Goal: Task Accomplishment & Management: Use online tool/utility

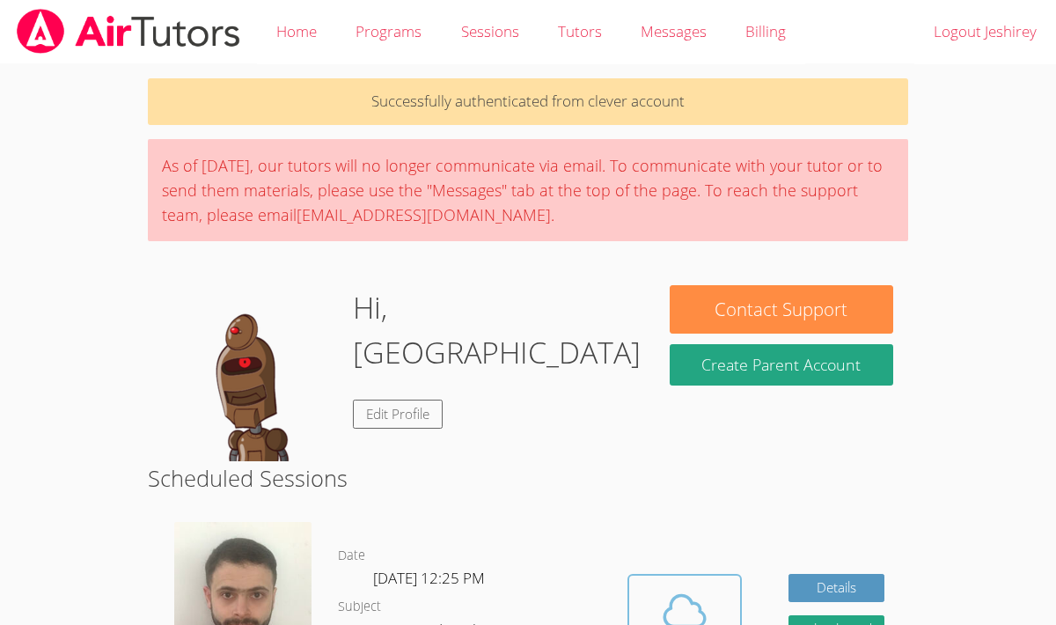
click at [706, 588] on icon at bounding box center [684, 610] width 49 height 49
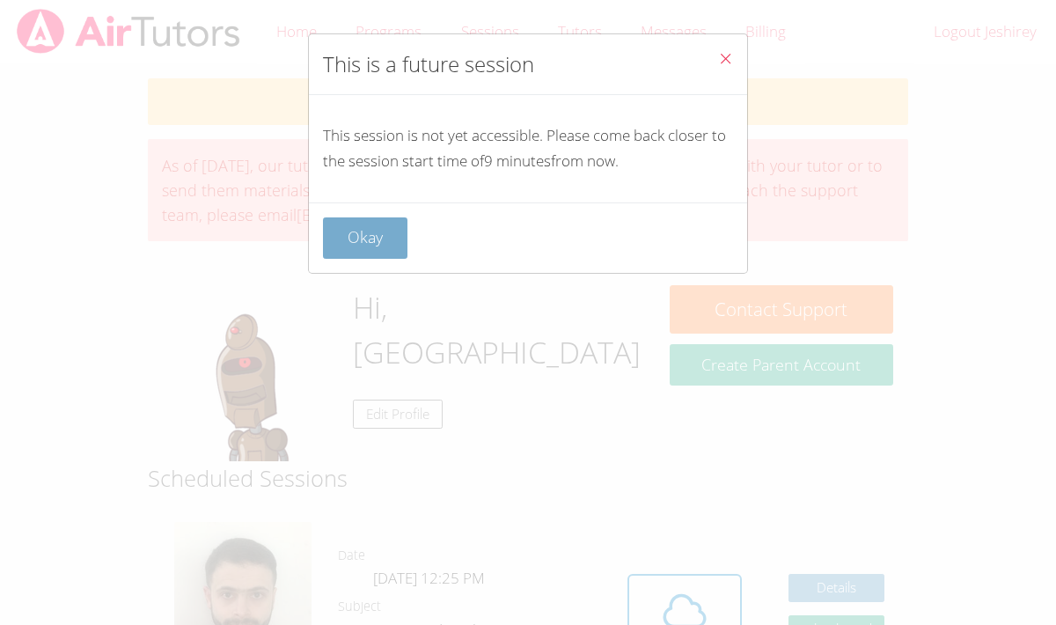
click at [377, 229] on button "Okay" at bounding box center [365, 237] width 84 height 41
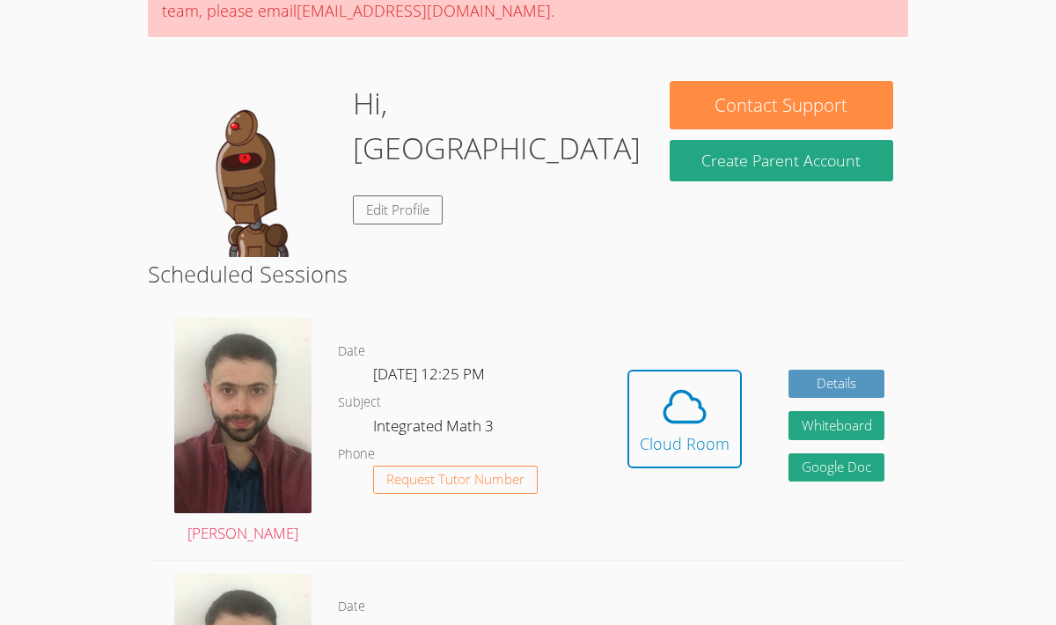
scroll to position [223, 0]
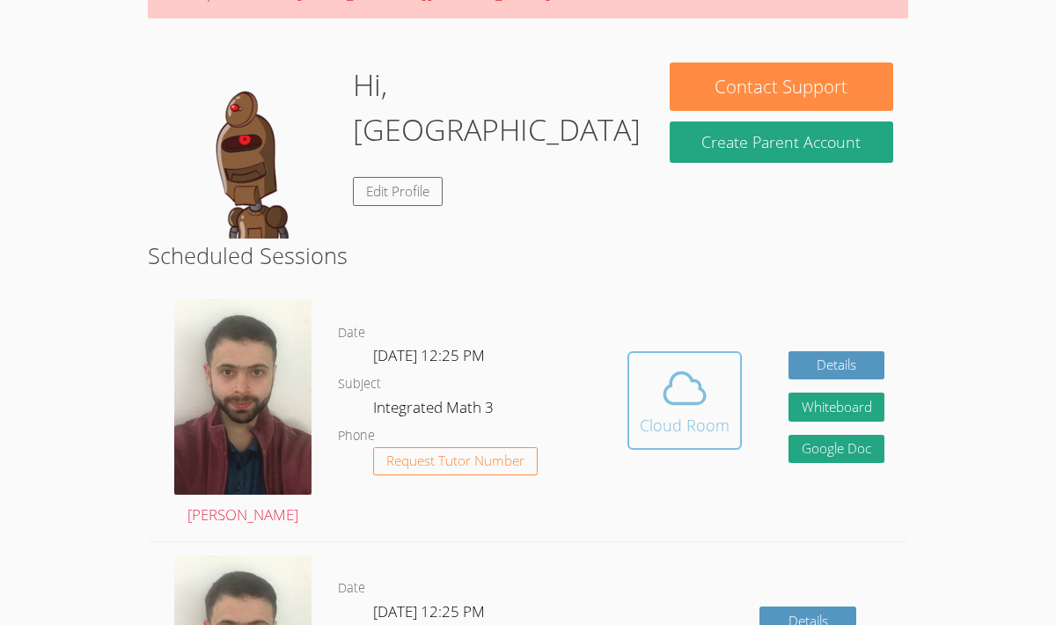
click at [698, 367] on icon at bounding box center [684, 387] width 49 height 49
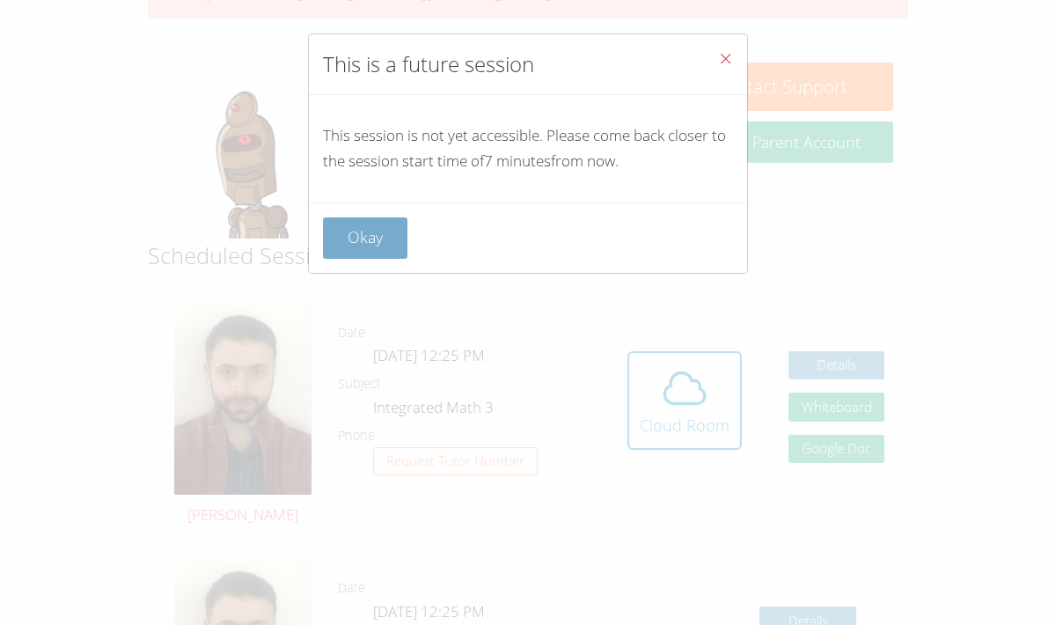
click at [370, 241] on button "Okay" at bounding box center [365, 237] width 84 height 41
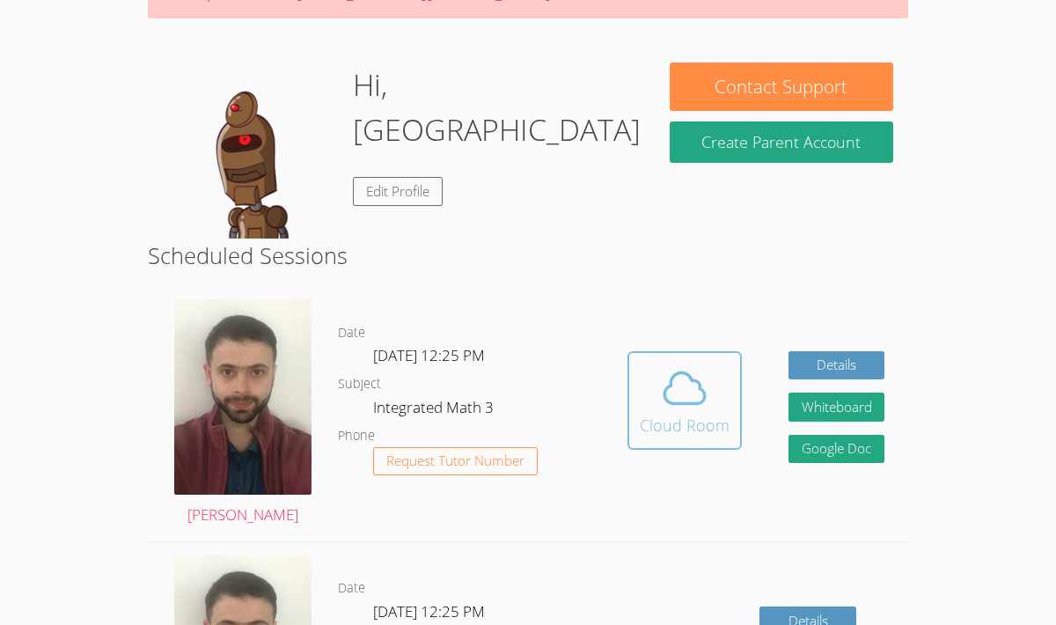
click at [658, 401] on span at bounding box center [685, 387] width 90 height 49
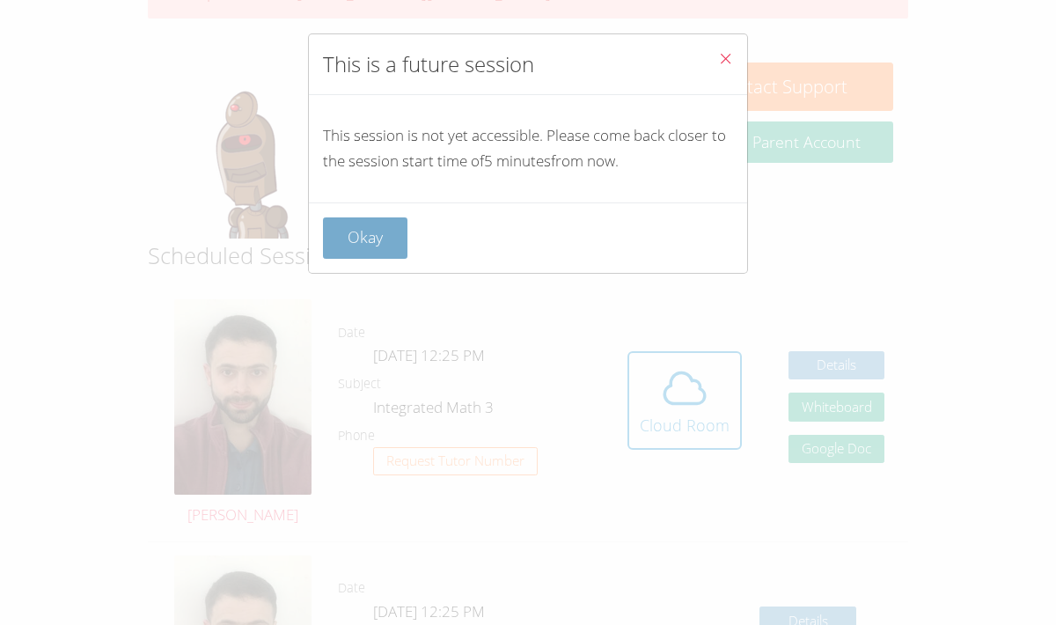
click at [352, 245] on button "Okay" at bounding box center [365, 237] width 84 height 41
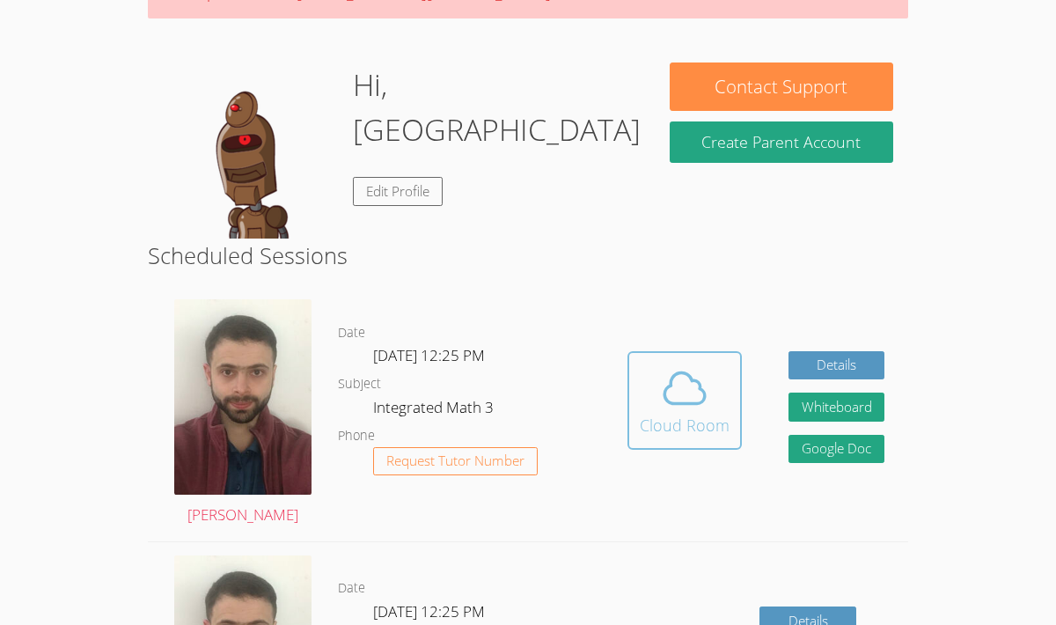
click at [689, 407] on icon at bounding box center [684, 387] width 49 height 49
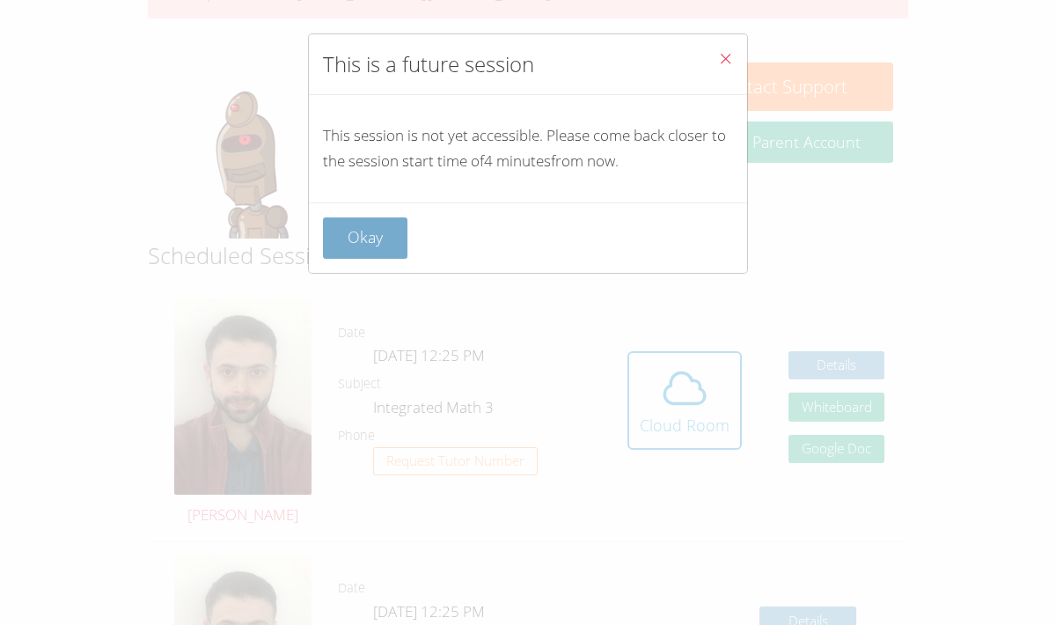
click at [379, 239] on button "Okay" at bounding box center [365, 237] width 84 height 41
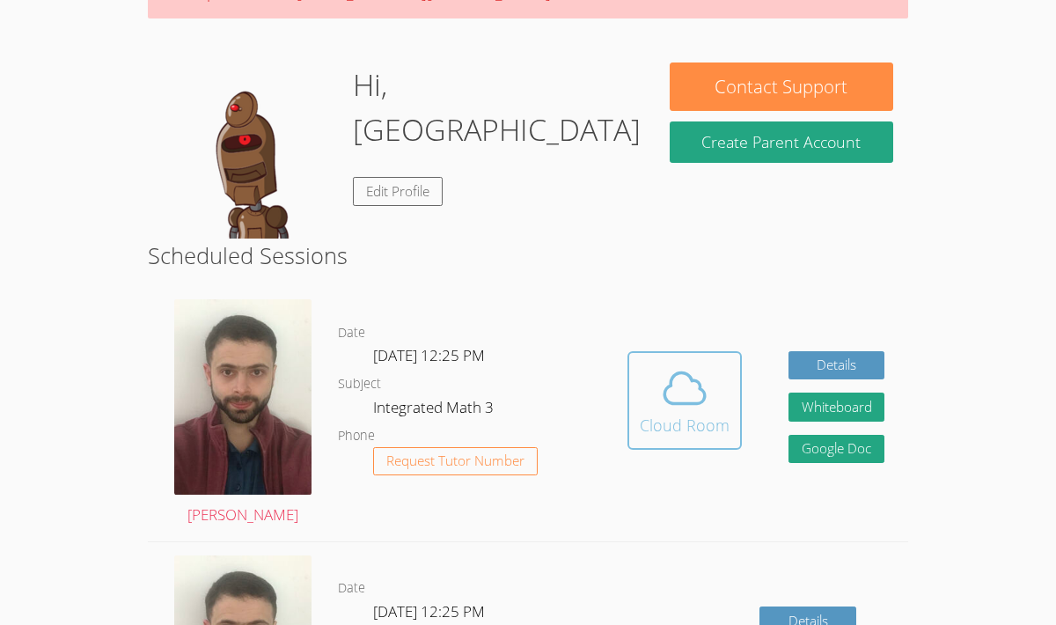
click at [690, 384] on icon at bounding box center [684, 387] width 49 height 49
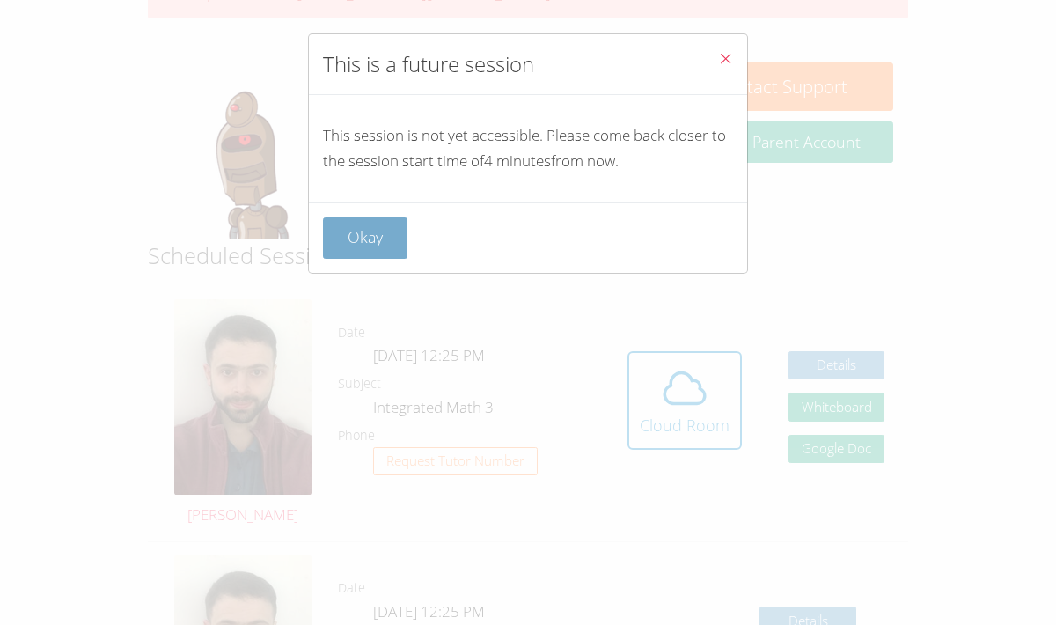
click at [372, 238] on button "Okay" at bounding box center [365, 237] width 84 height 41
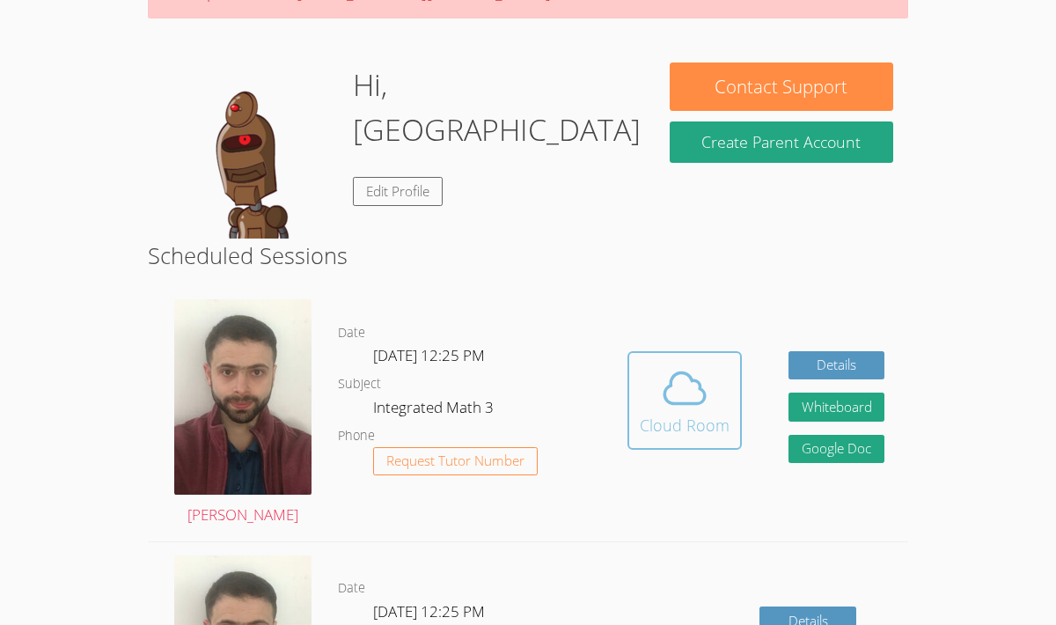
click at [678, 372] on icon at bounding box center [684, 387] width 40 height 31
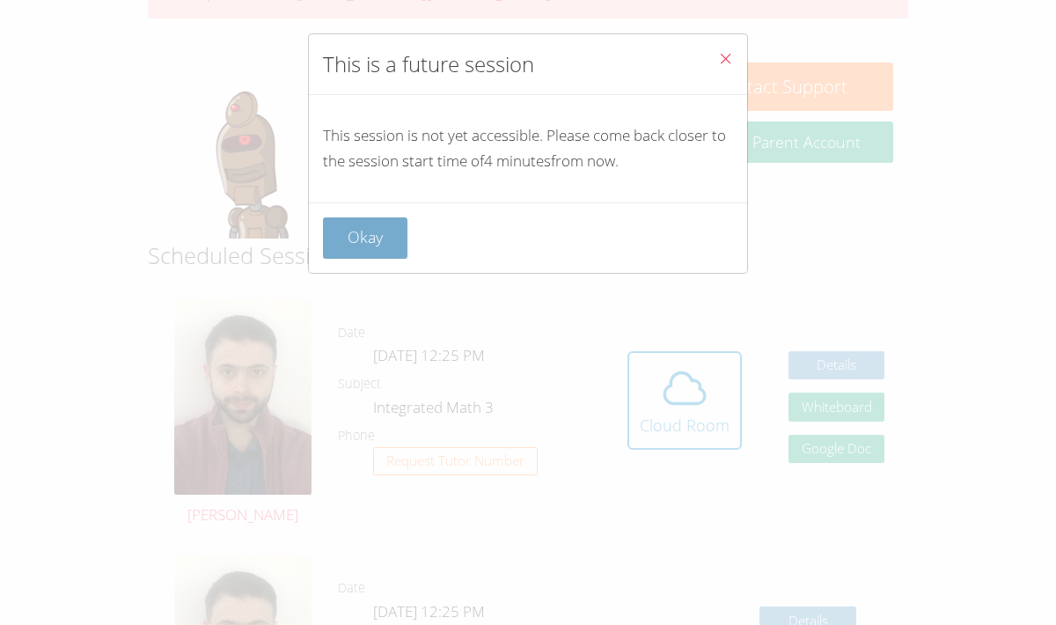
click at [370, 231] on button "Okay" at bounding box center [365, 237] width 84 height 41
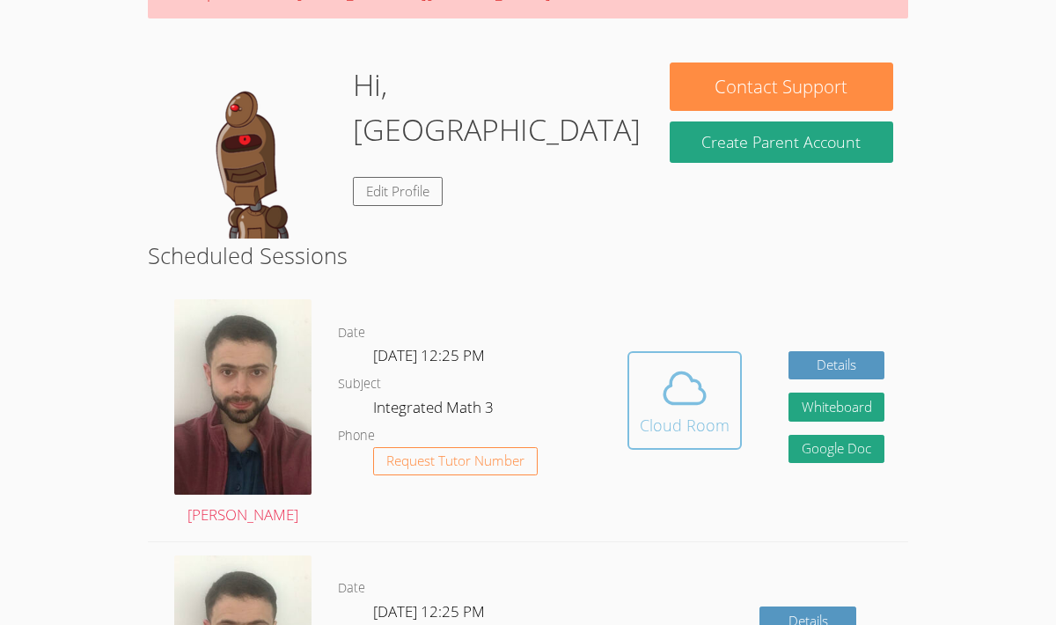
click at [672, 391] on icon at bounding box center [684, 387] width 49 height 49
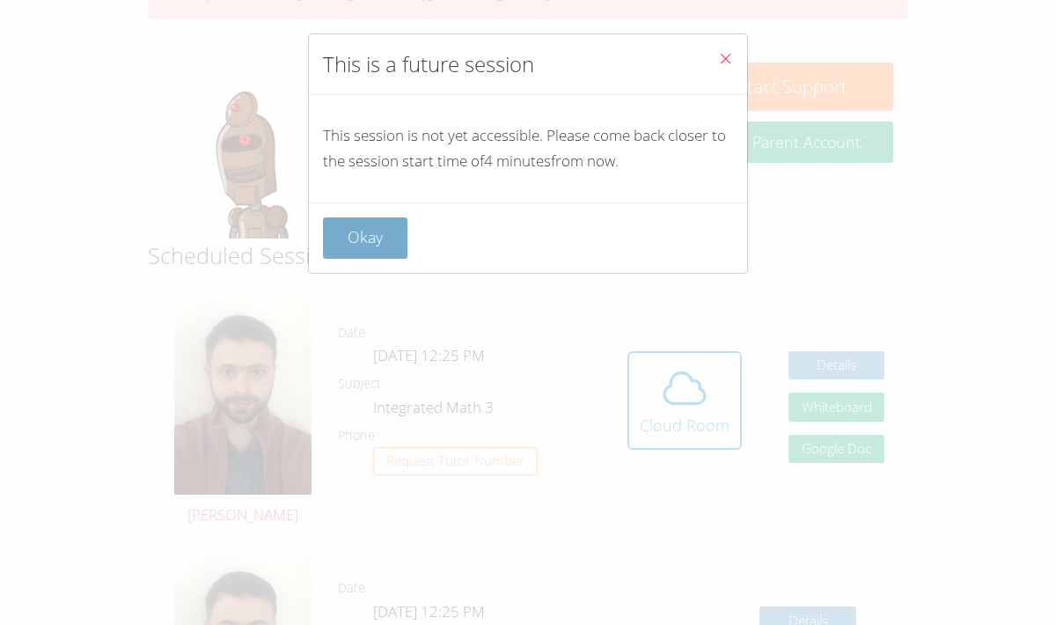
click at [340, 240] on button "Okay" at bounding box center [365, 237] width 84 height 41
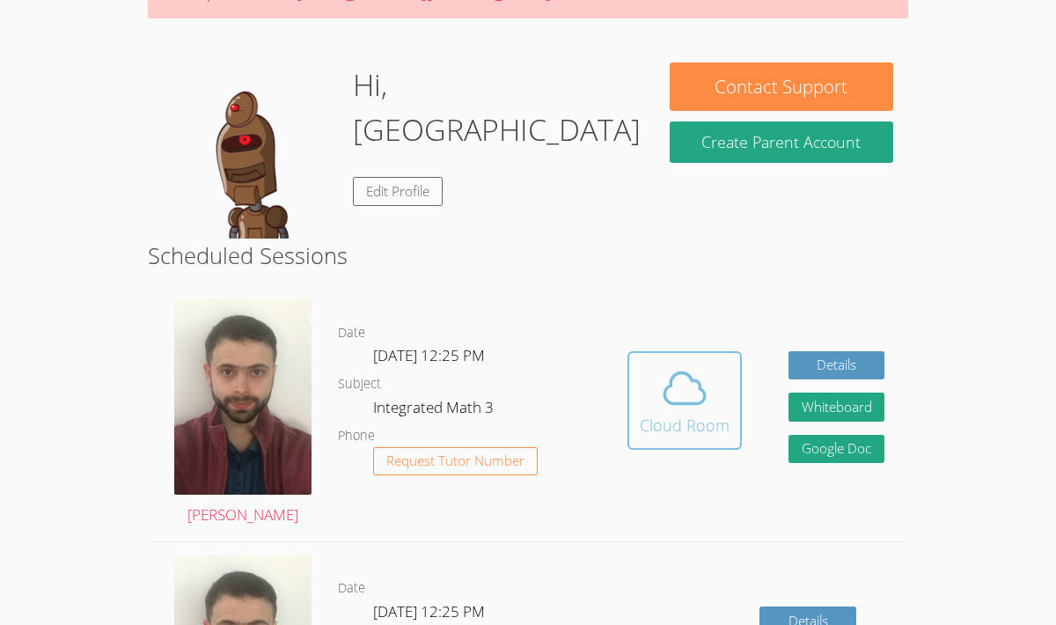
click at [710, 388] on span at bounding box center [685, 387] width 90 height 49
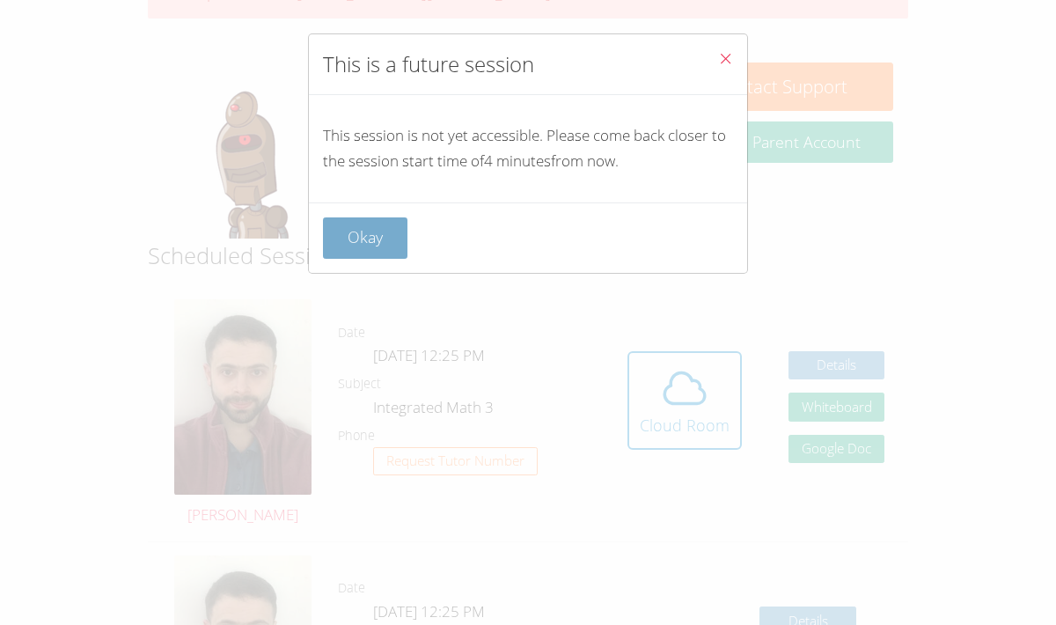
click at [355, 245] on button "Okay" at bounding box center [365, 237] width 84 height 41
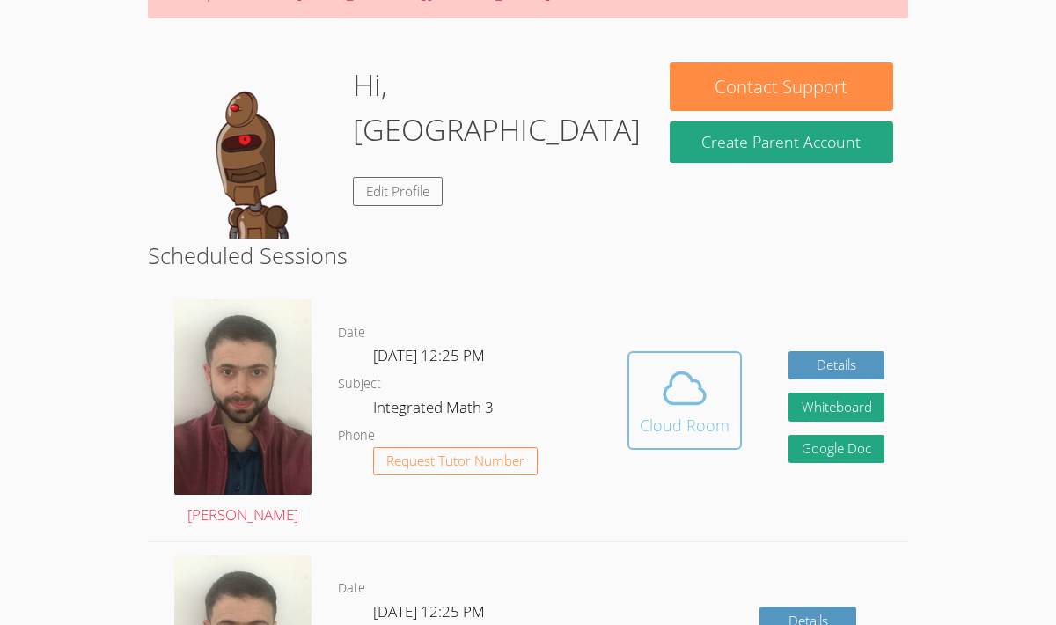
click at [653, 390] on span at bounding box center [685, 387] width 90 height 49
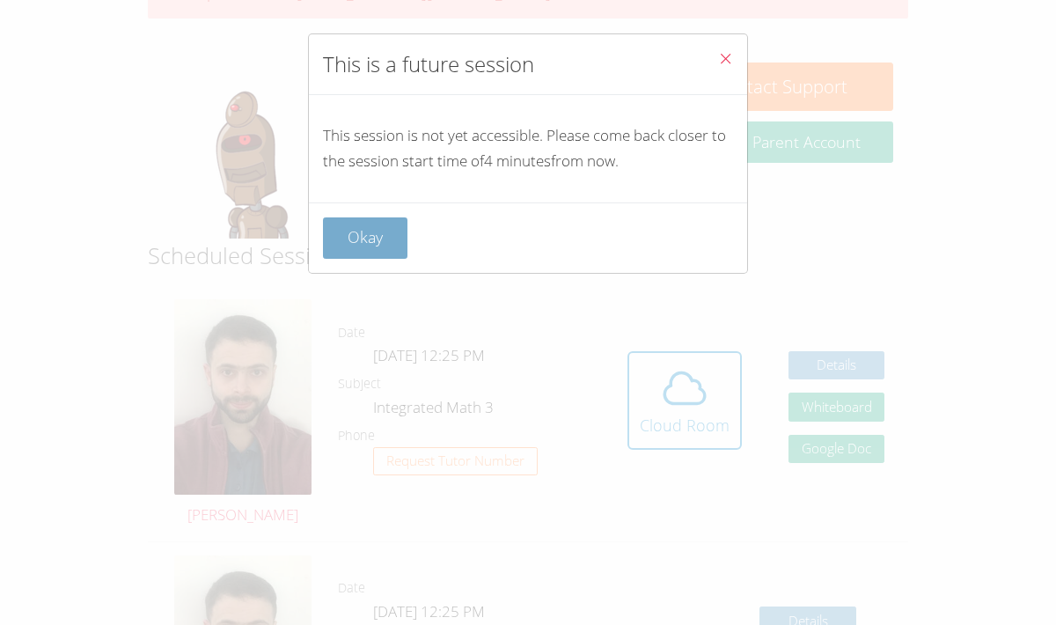
click at [362, 231] on button "Okay" at bounding box center [365, 237] width 84 height 41
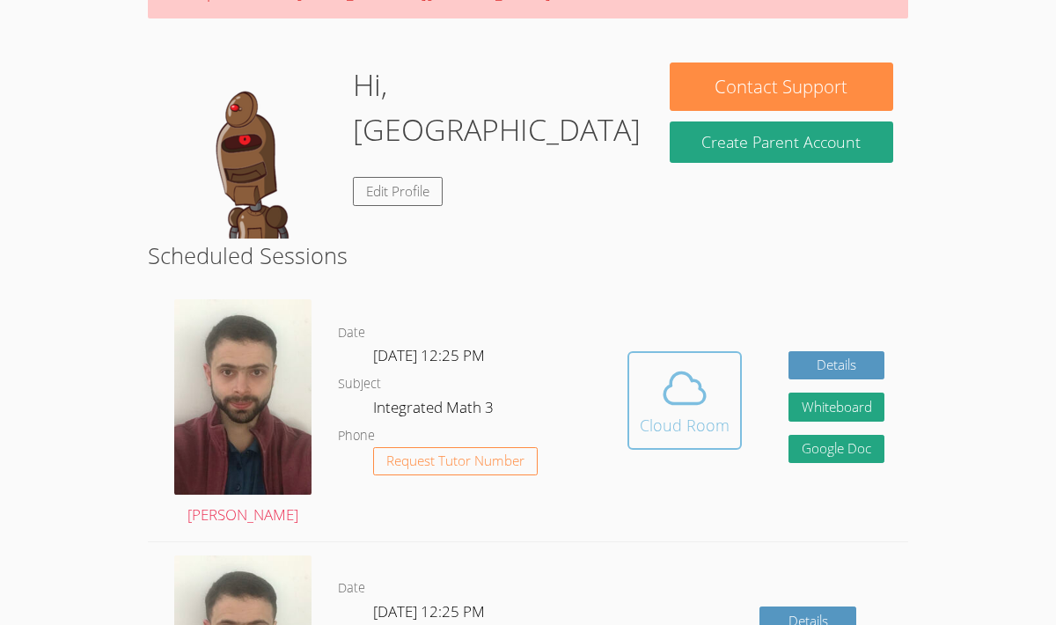
click at [648, 398] on span at bounding box center [685, 387] width 90 height 49
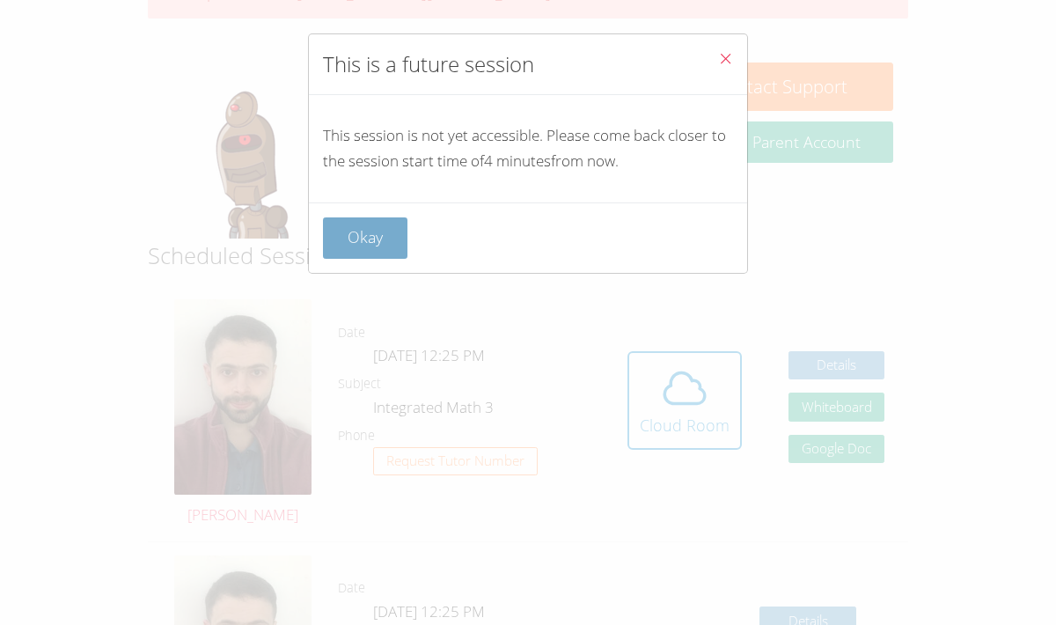
click at [355, 248] on button "Okay" at bounding box center [365, 237] width 84 height 41
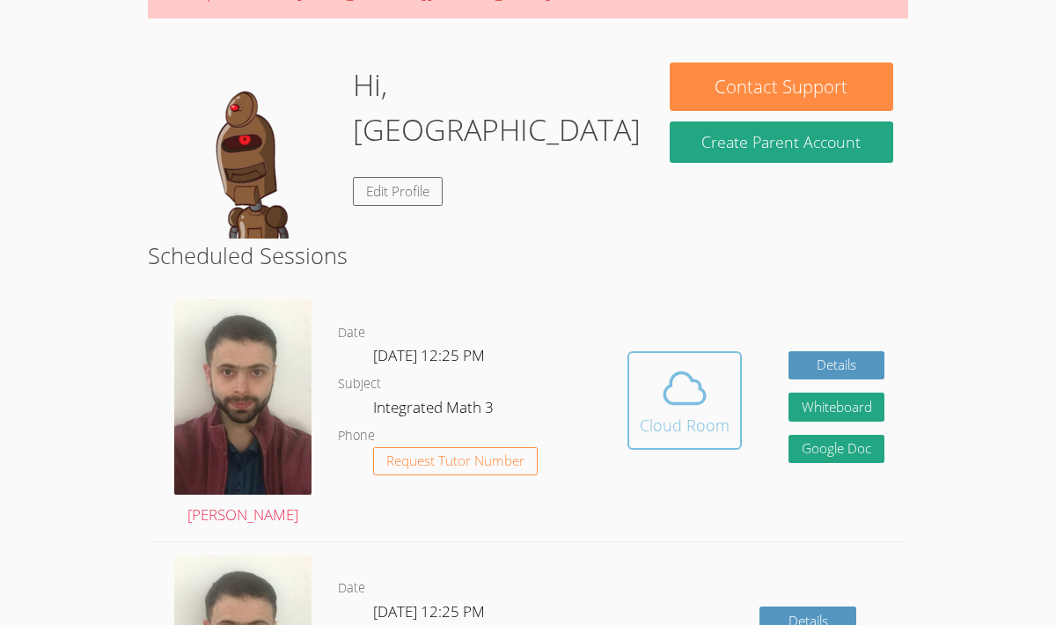
click at [687, 392] on icon at bounding box center [684, 387] width 49 height 49
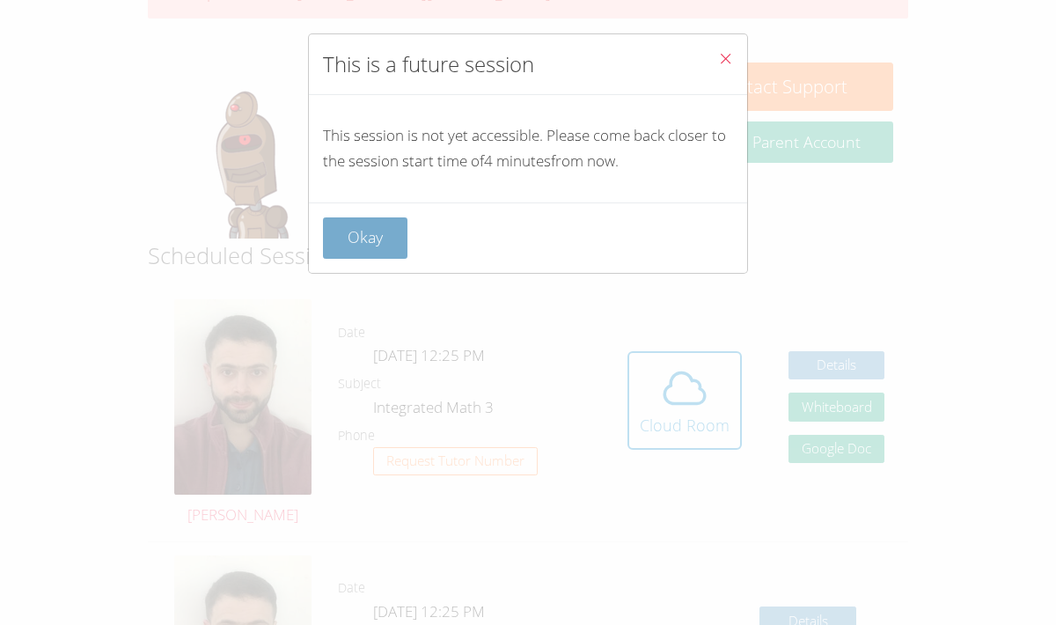
click at [370, 234] on button "Okay" at bounding box center [365, 237] width 84 height 41
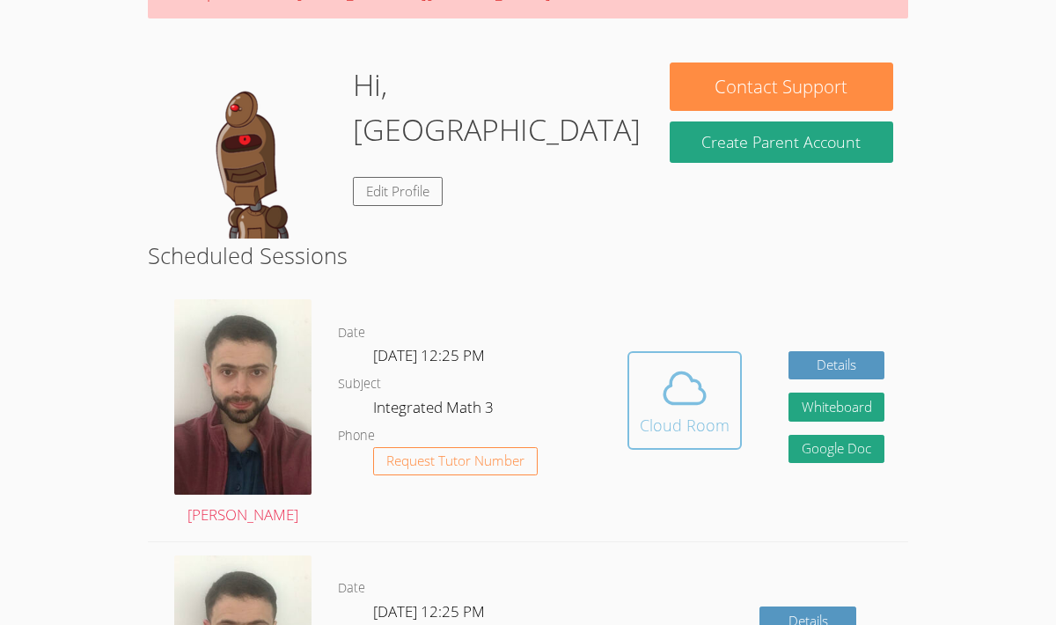
click at [635, 407] on button "Cloud Room" at bounding box center [684, 400] width 114 height 99
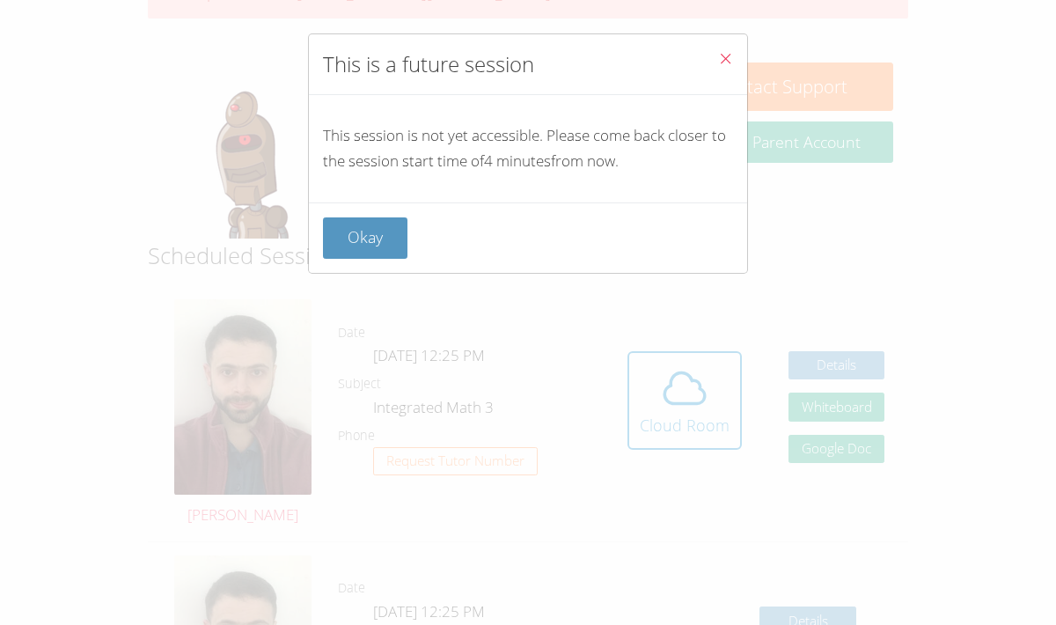
click at [377, 279] on div "This is a future session This session is not yet accessible. Please come back c…" at bounding box center [528, 312] width 1056 height 625
click at [379, 231] on button "Okay" at bounding box center [365, 237] width 84 height 41
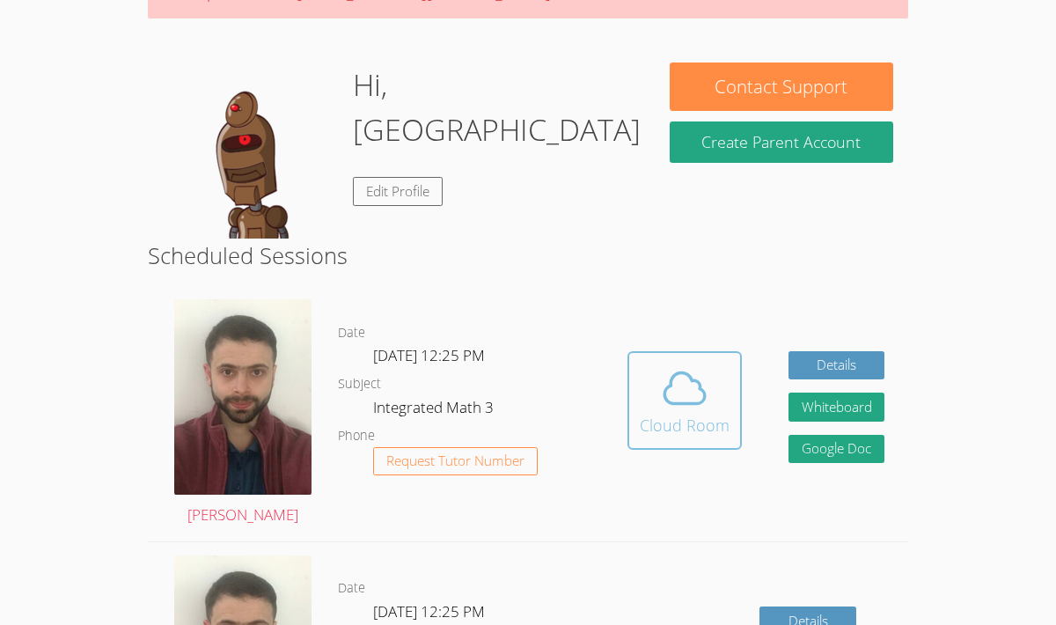
click at [643, 387] on span at bounding box center [685, 387] width 90 height 49
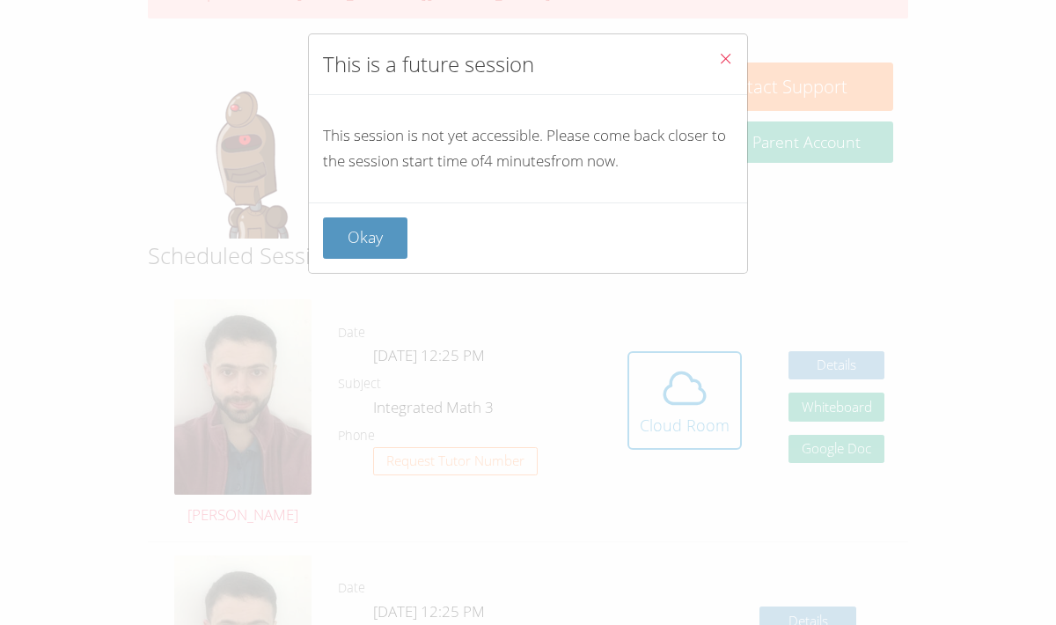
click at [360, 216] on div "Okay" at bounding box center [528, 237] width 438 height 70
click at [363, 231] on button "Okay" at bounding box center [365, 237] width 84 height 41
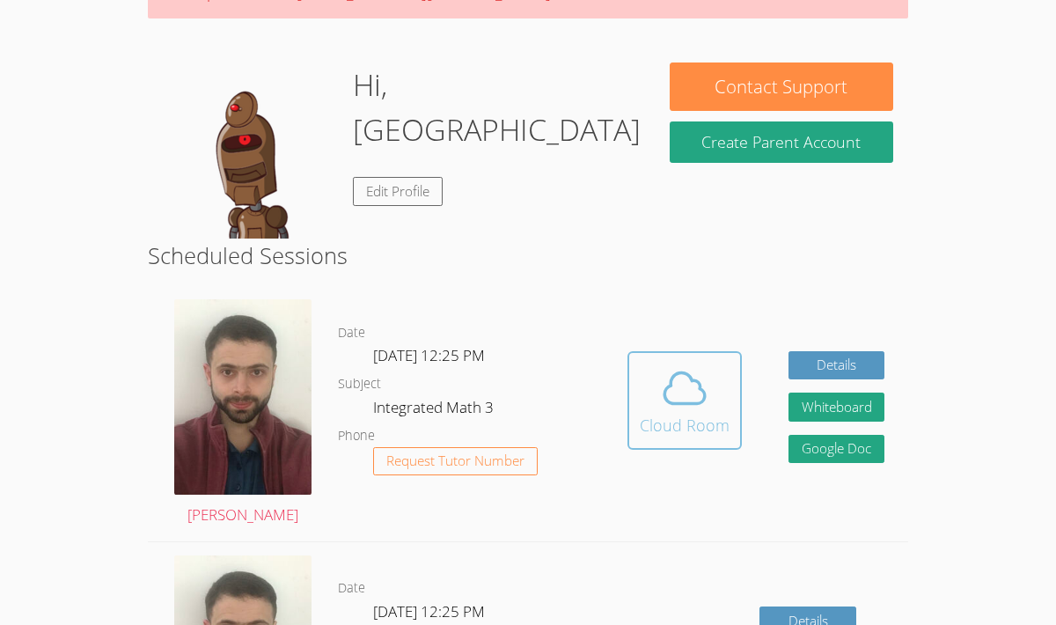
click at [683, 391] on icon at bounding box center [684, 387] width 49 height 49
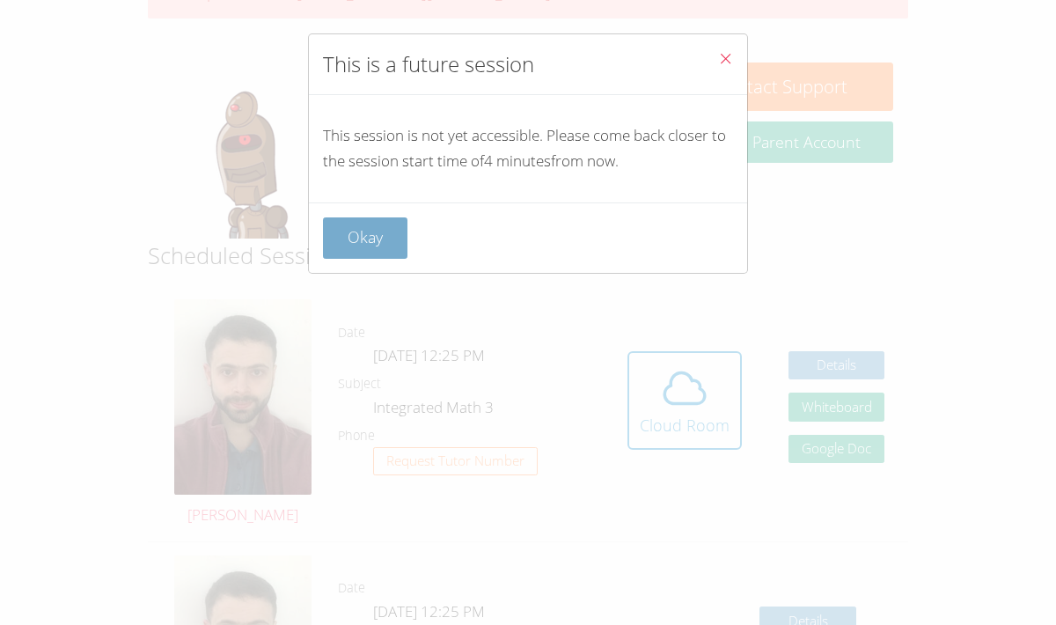
click at [337, 227] on button "Okay" at bounding box center [365, 237] width 84 height 41
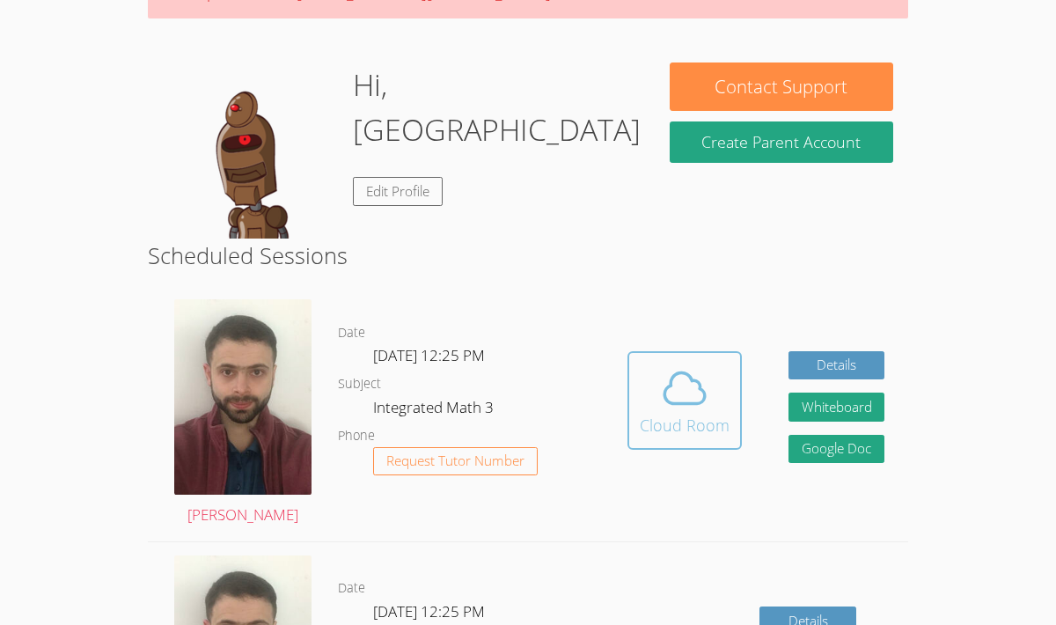
click at [658, 391] on span at bounding box center [685, 387] width 90 height 49
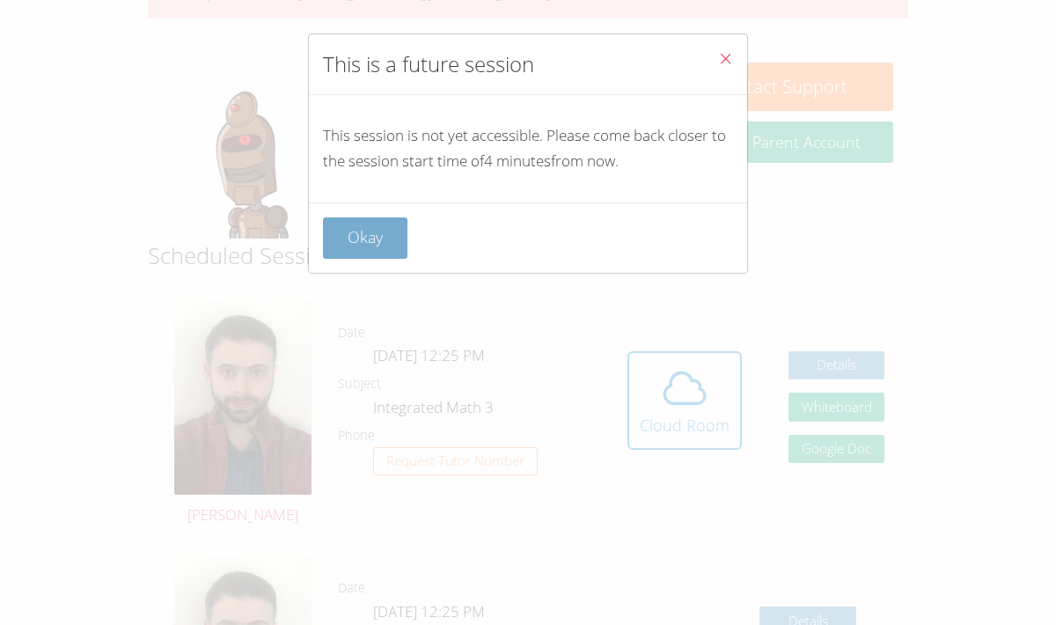
click at [365, 225] on button "Okay" at bounding box center [365, 237] width 84 height 41
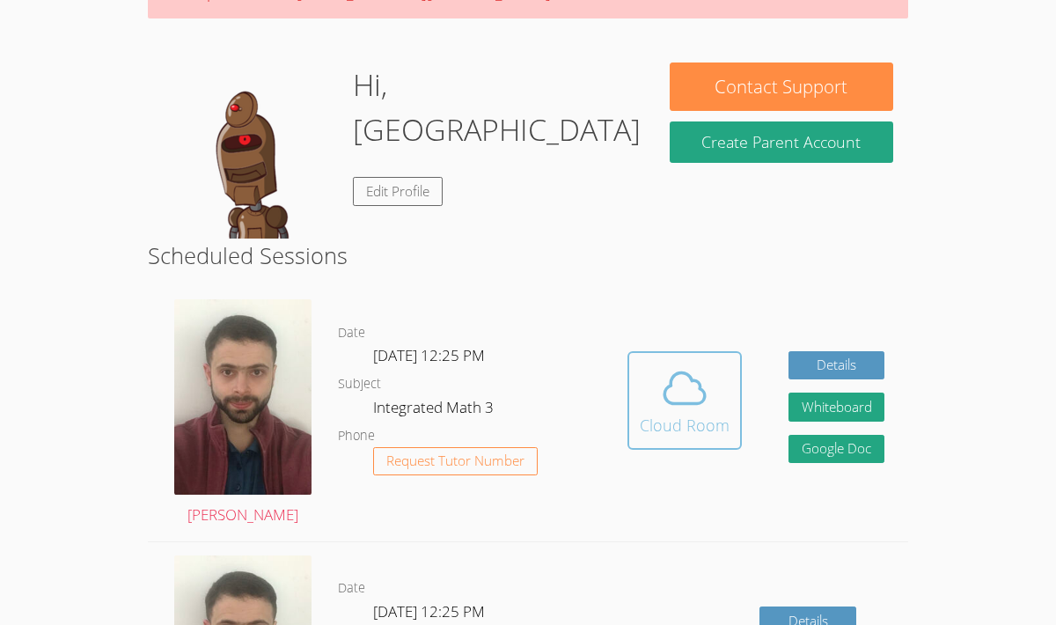
click at [653, 403] on span at bounding box center [685, 387] width 90 height 49
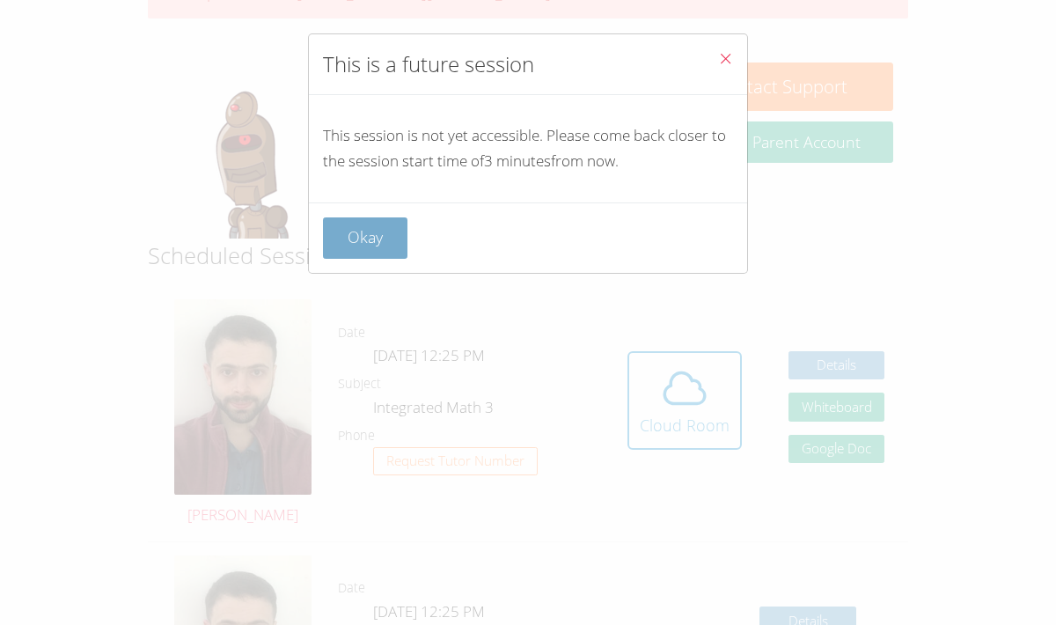
click at [369, 233] on button "Okay" at bounding box center [365, 237] width 84 height 41
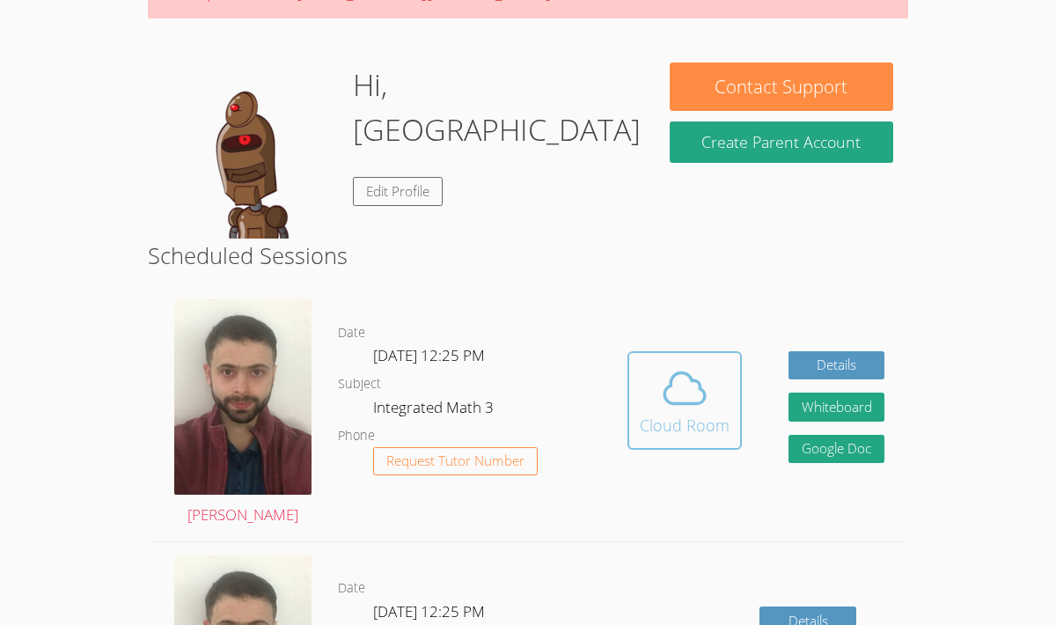
click at [685, 405] on icon at bounding box center [684, 387] width 49 height 49
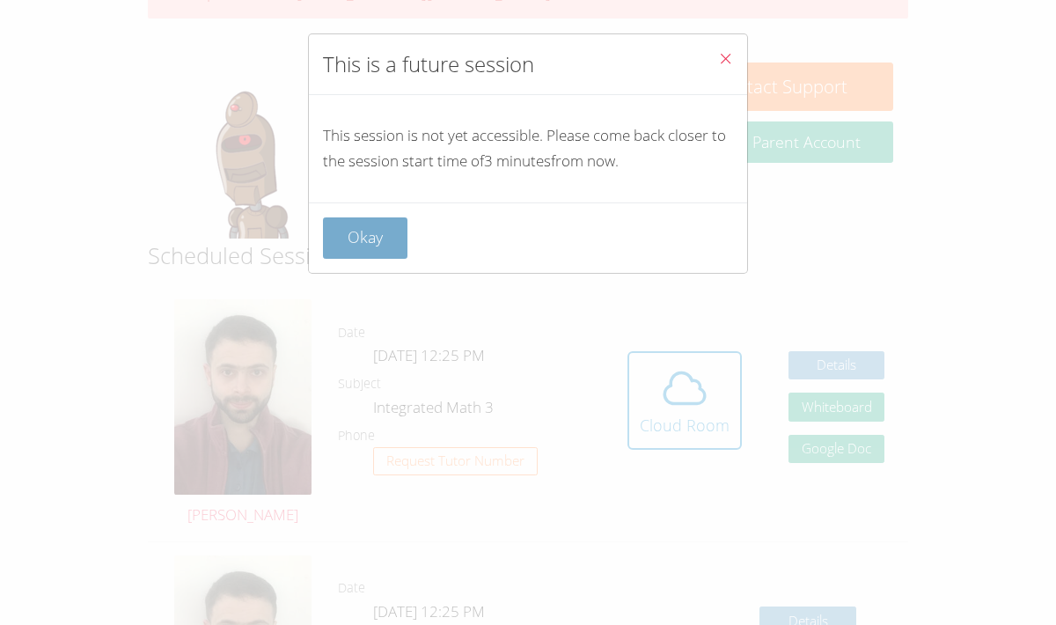
click at [360, 220] on button "Okay" at bounding box center [365, 237] width 84 height 41
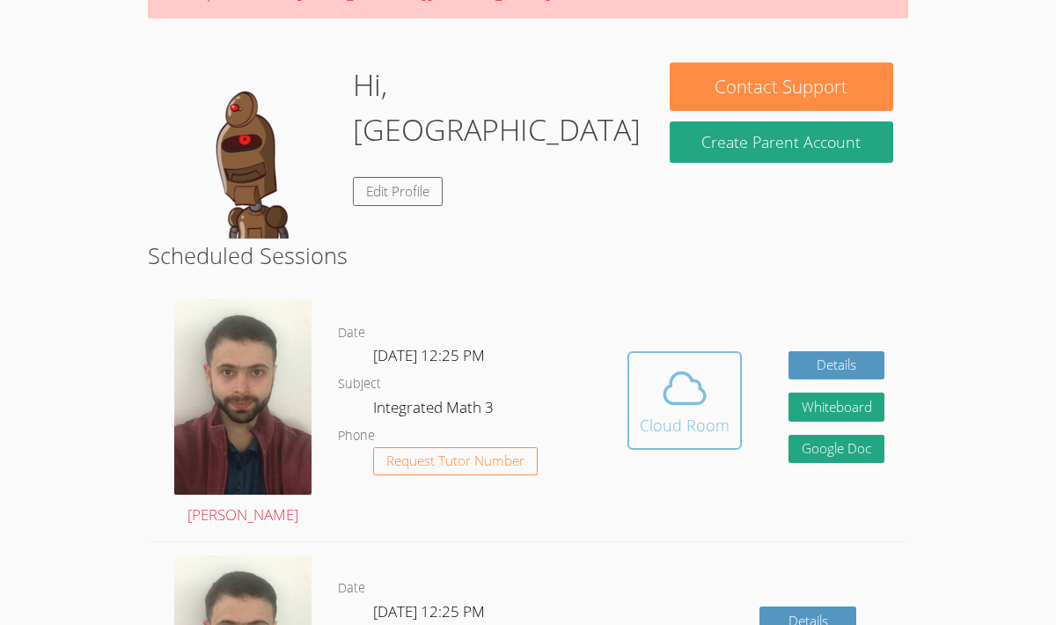
click at [634, 378] on button "Cloud Room" at bounding box center [684, 400] width 114 height 99
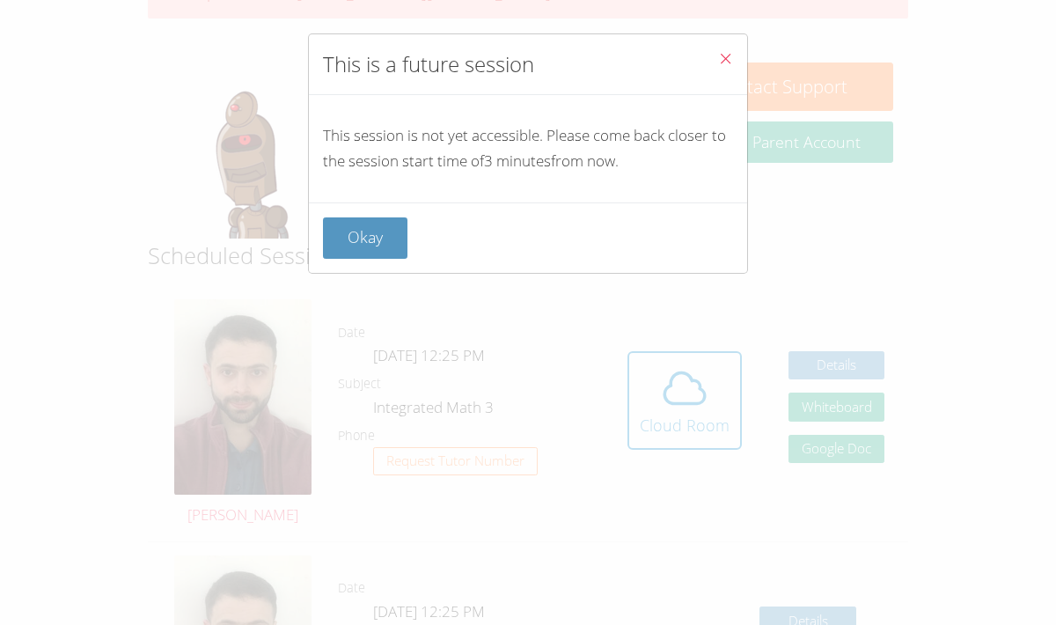
click at [350, 247] on button "Okay" at bounding box center [365, 237] width 84 height 41
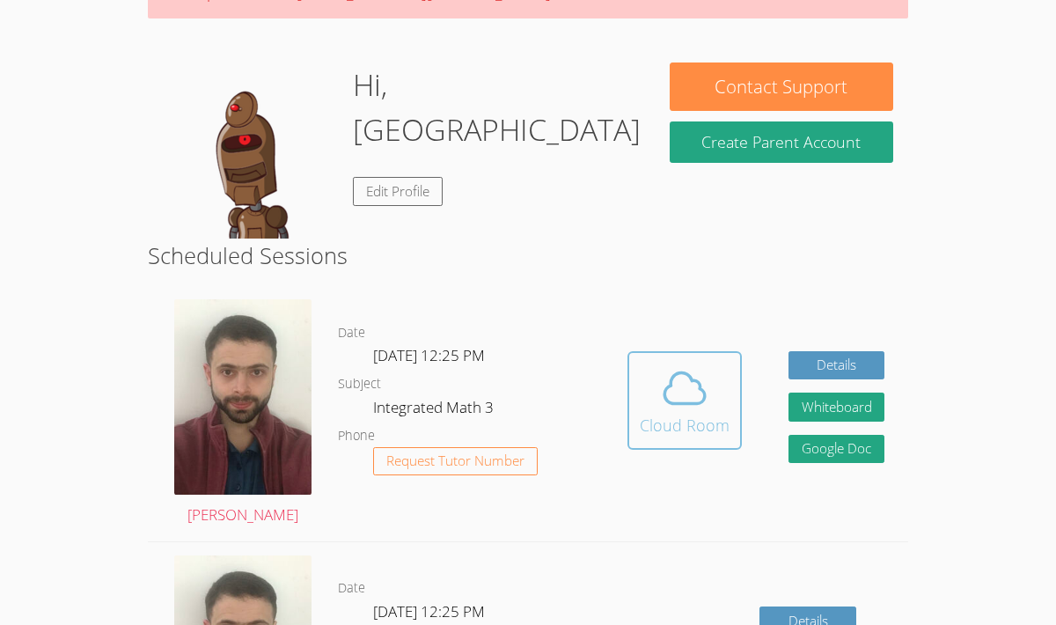
click at [665, 419] on div "Cloud Room" at bounding box center [685, 425] width 90 height 25
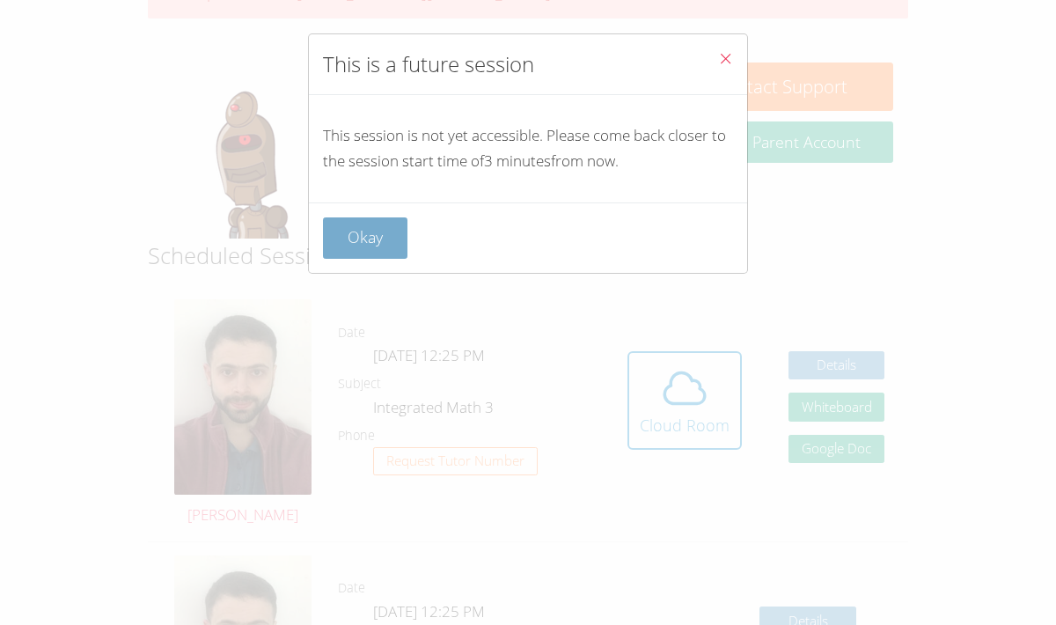
click at [343, 223] on button "Okay" at bounding box center [365, 237] width 84 height 41
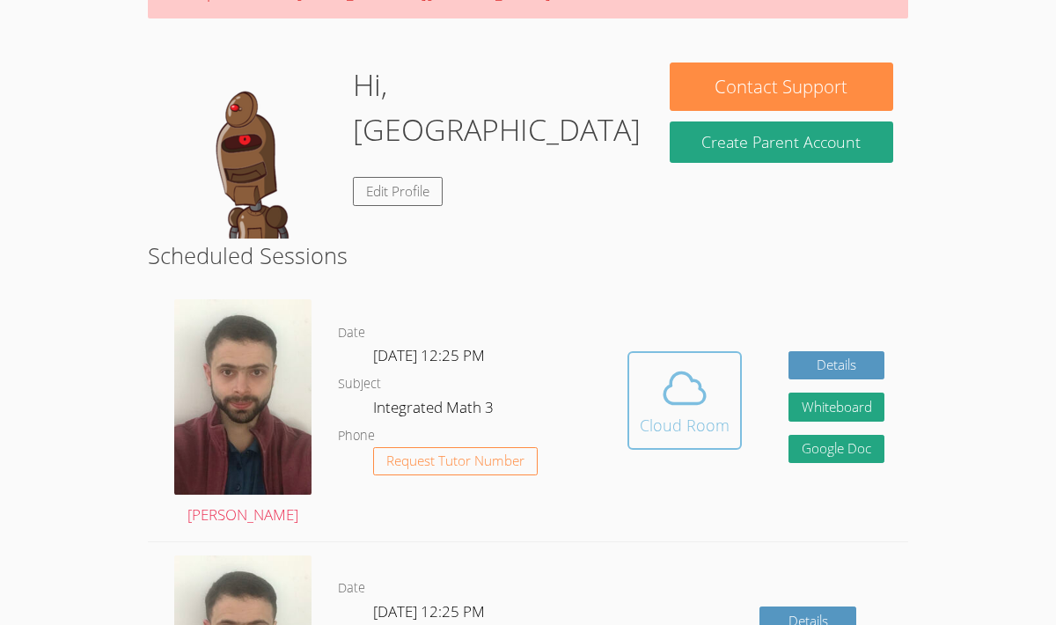
click at [642, 385] on span at bounding box center [685, 387] width 90 height 49
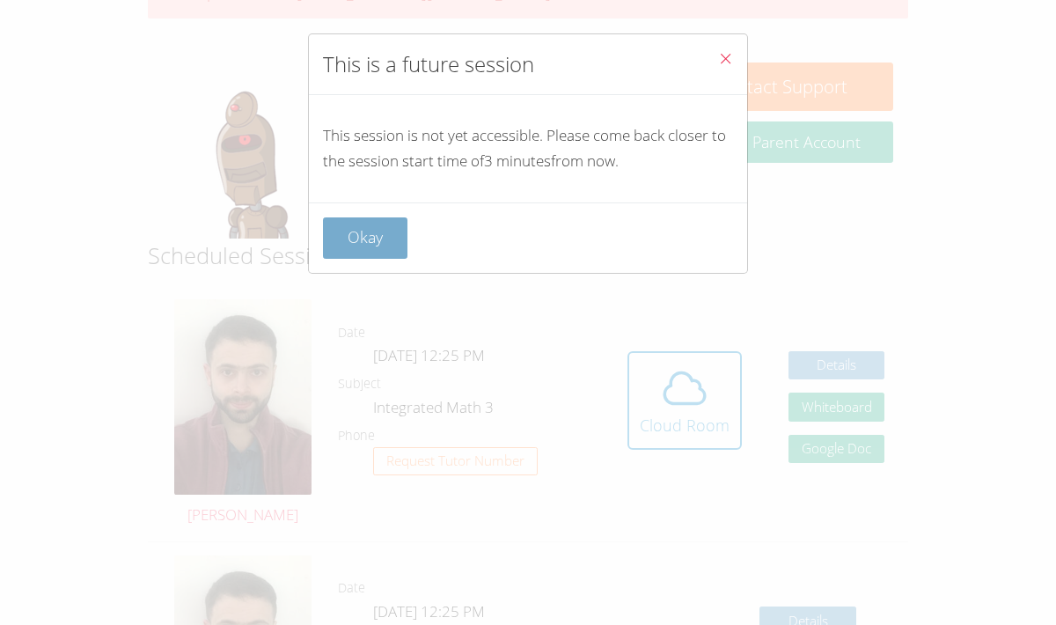
click at [385, 238] on button "Okay" at bounding box center [365, 237] width 84 height 41
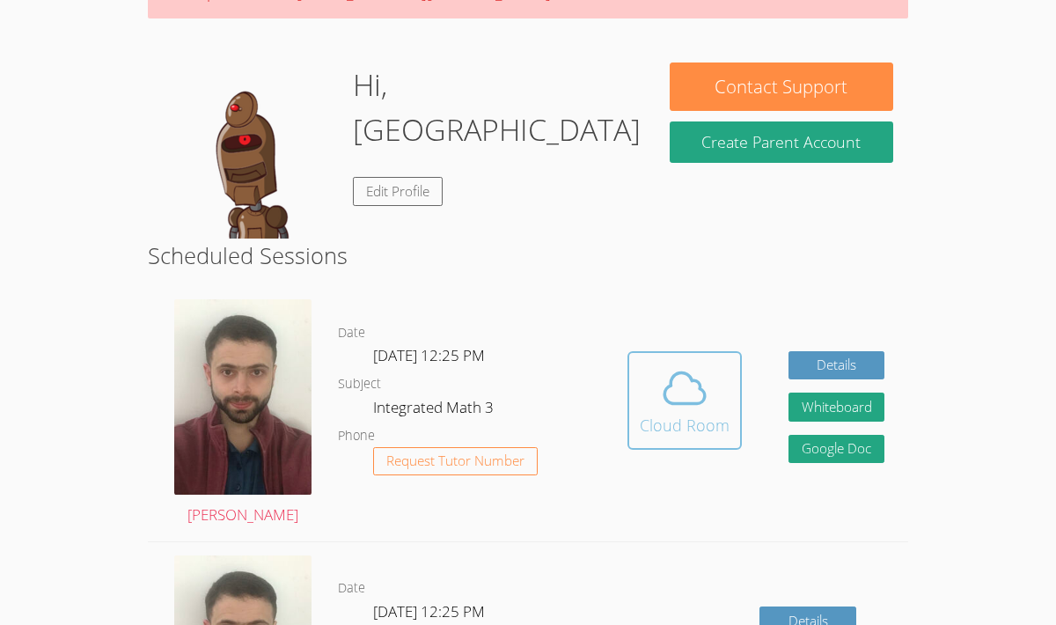
click at [726, 392] on span at bounding box center [685, 387] width 90 height 49
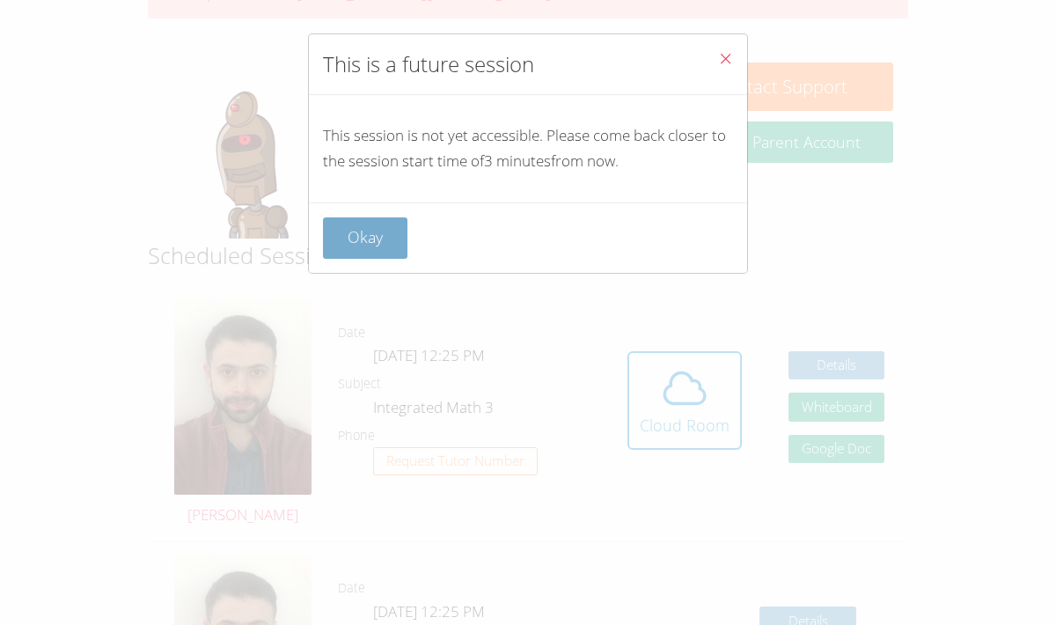
click at [332, 231] on button "Okay" at bounding box center [365, 237] width 84 height 41
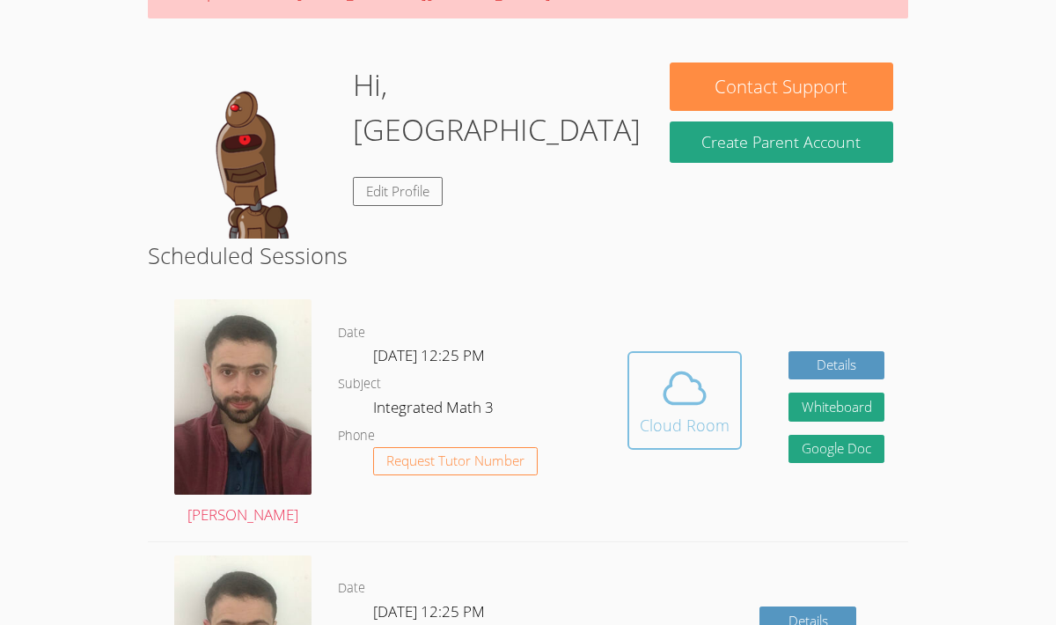
click at [710, 406] on span at bounding box center [685, 387] width 90 height 49
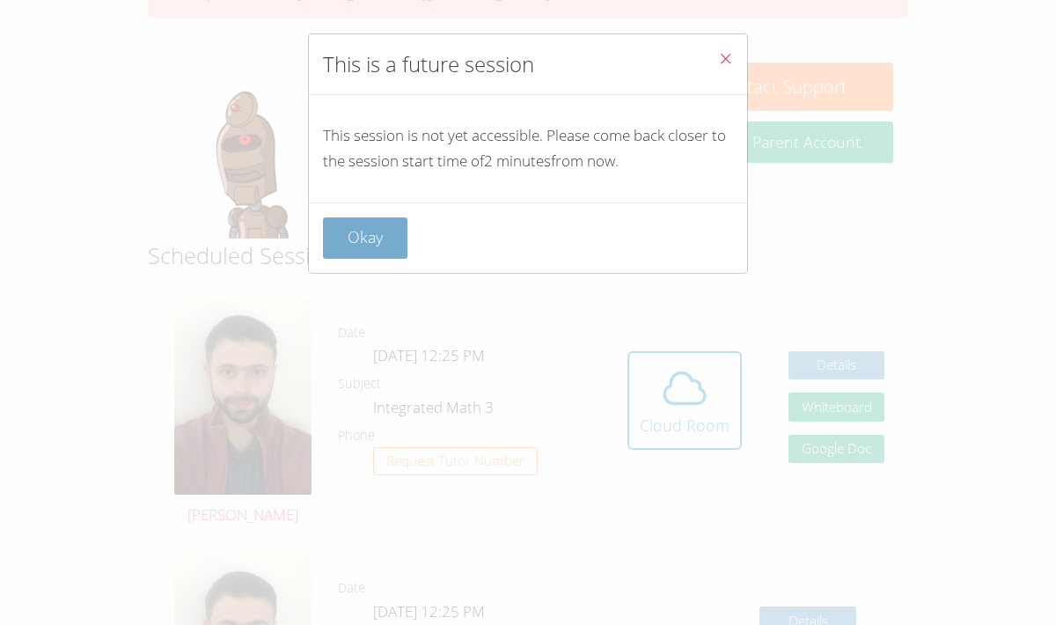
click at [377, 229] on button "Okay" at bounding box center [365, 237] width 84 height 41
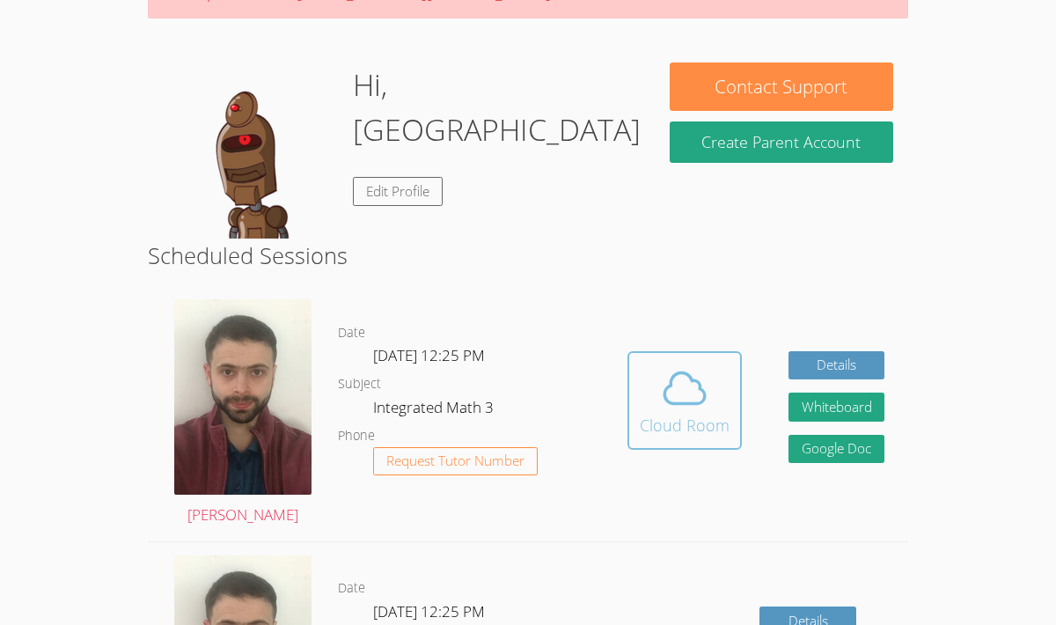
click at [686, 402] on icon at bounding box center [684, 387] width 40 height 31
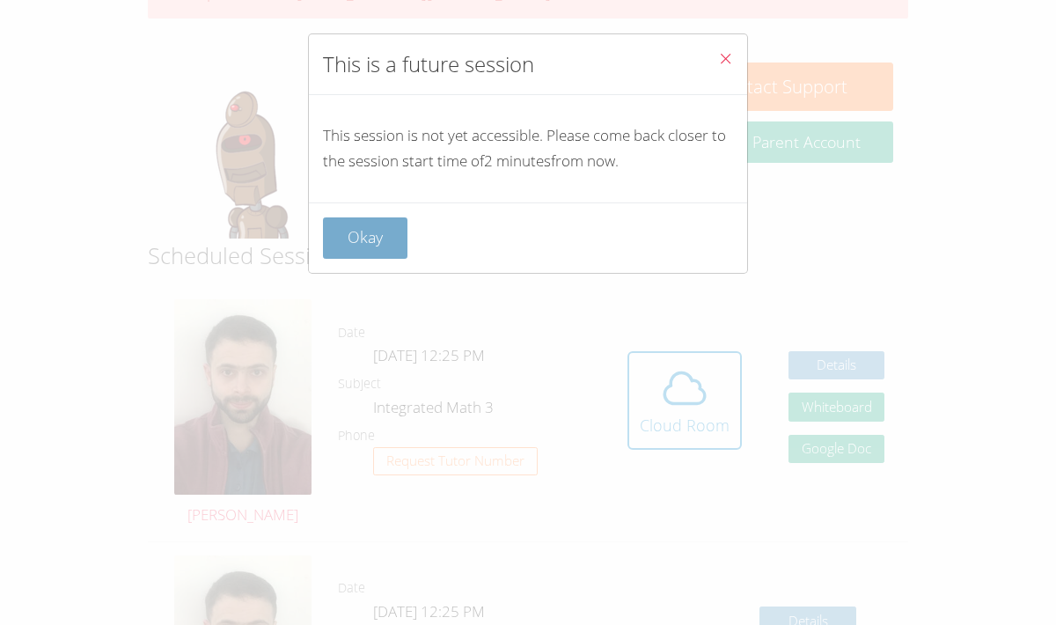
click at [378, 221] on button "Okay" at bounding box center [365, 237] width 84 height 41
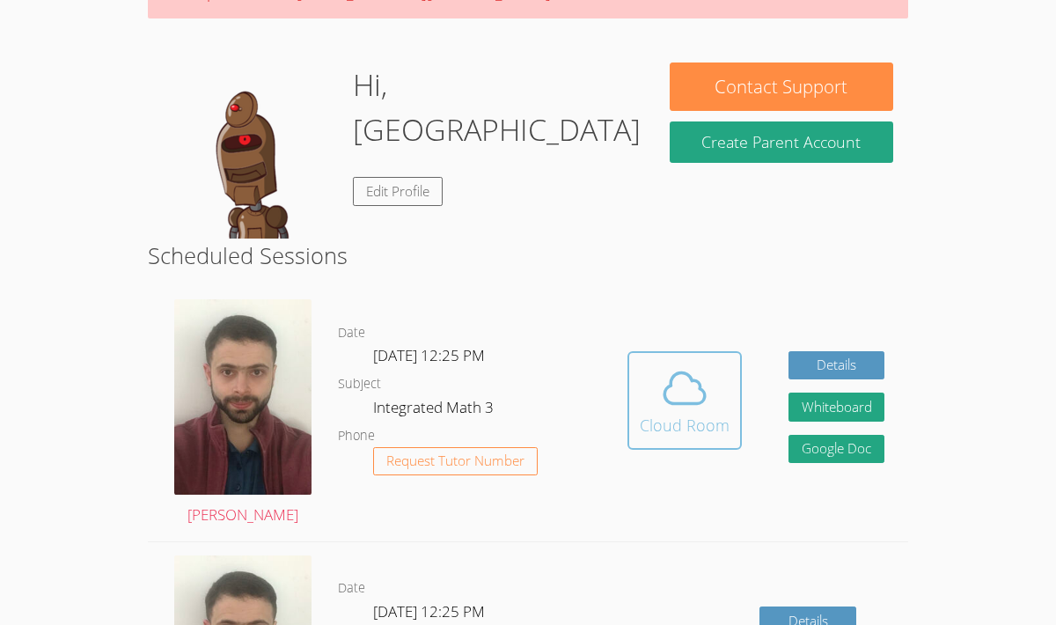
click at [664, 399] on icon at bounding box center [684, 387] width 40 height 31
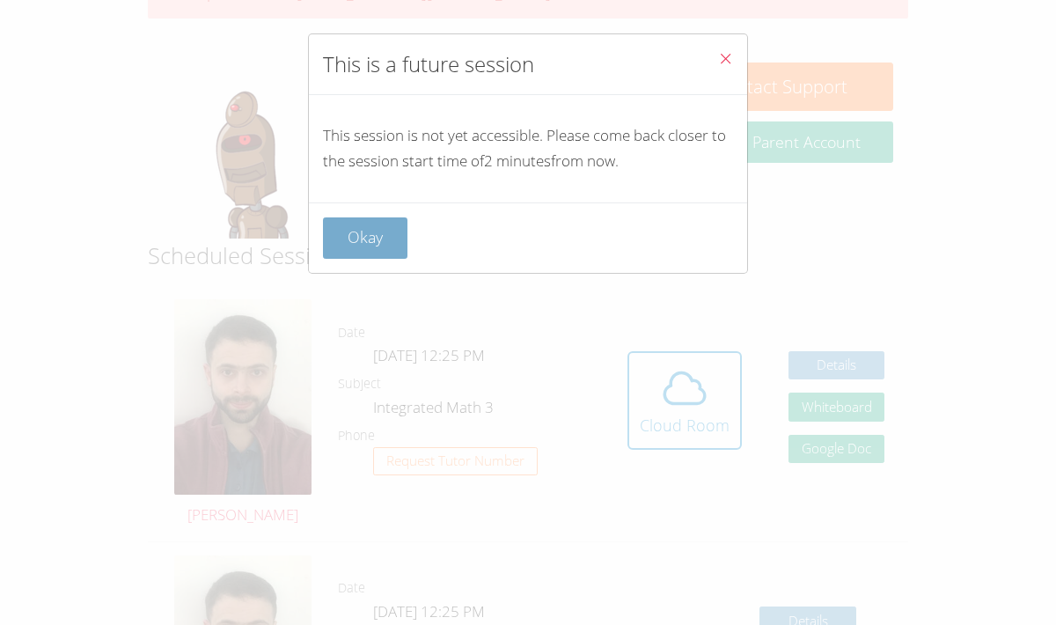
click at [369, 253] on button "Okay" at bounding box center [365, 237] width 84 height 41
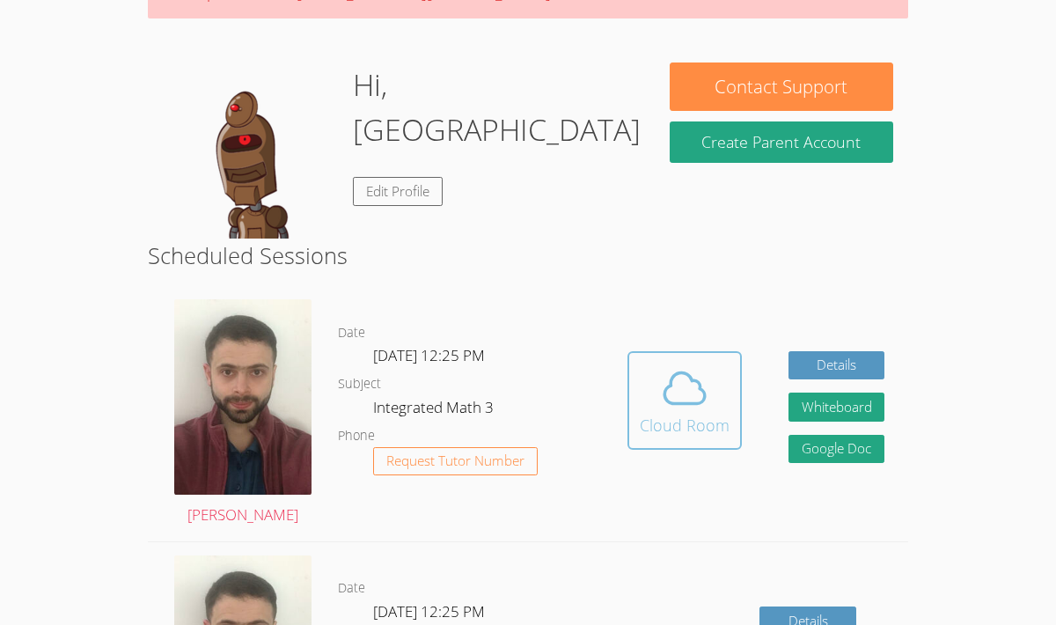
click at [703, 414] on div "Cloud Room" at bounding box center [685, 425] width 90 height 25
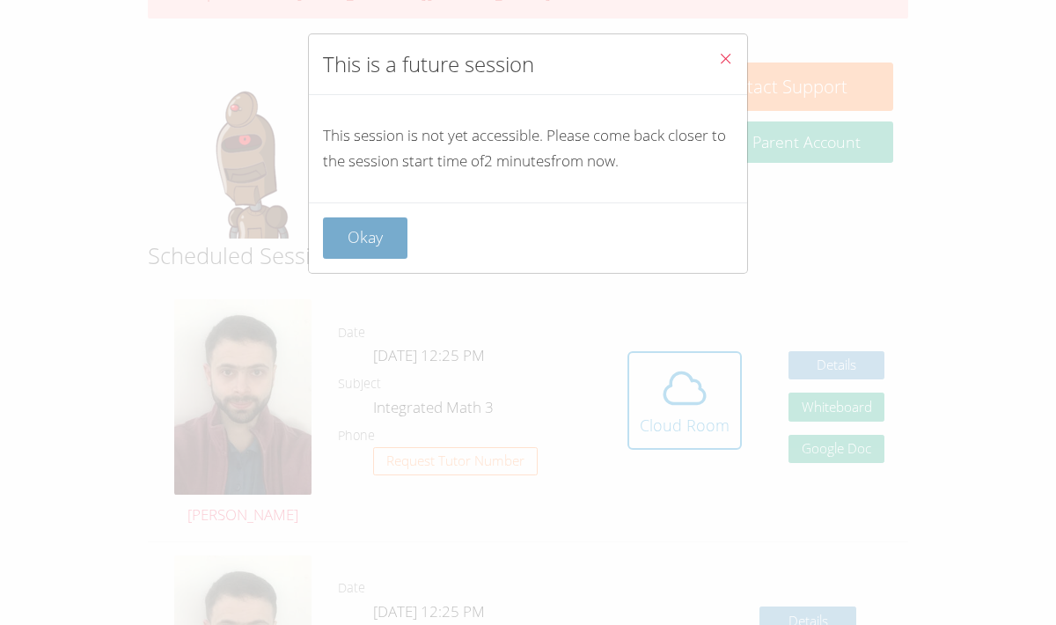
click at [357, 247] on button "Okay" at bounding box center [365, 237] width 84 height 41
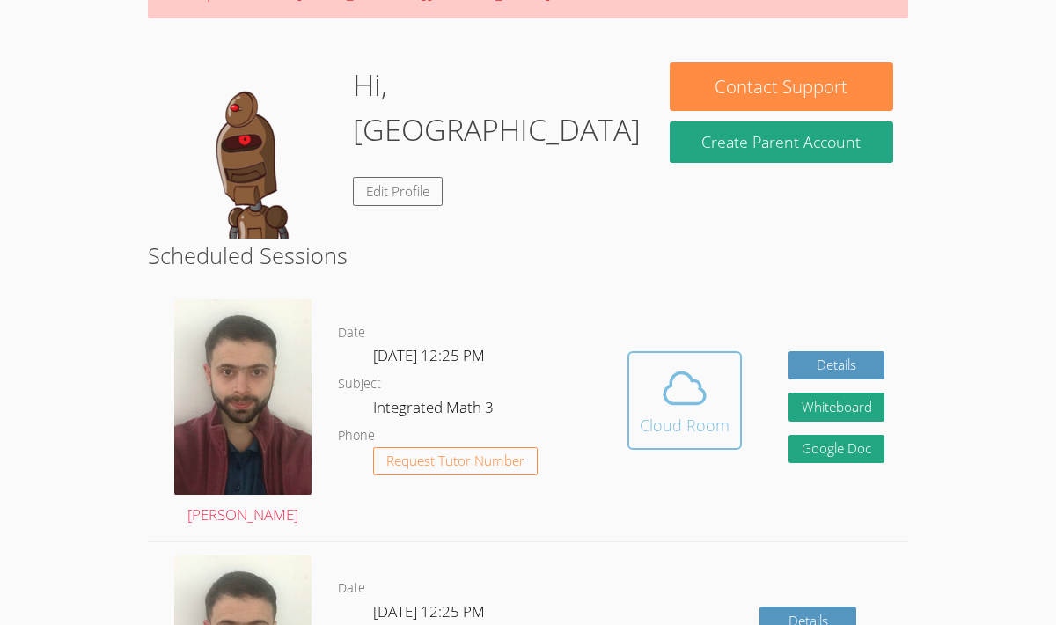
click at [706, 413] on div "Cloud Room" at bounding box center [685, 425] width 90 height 25
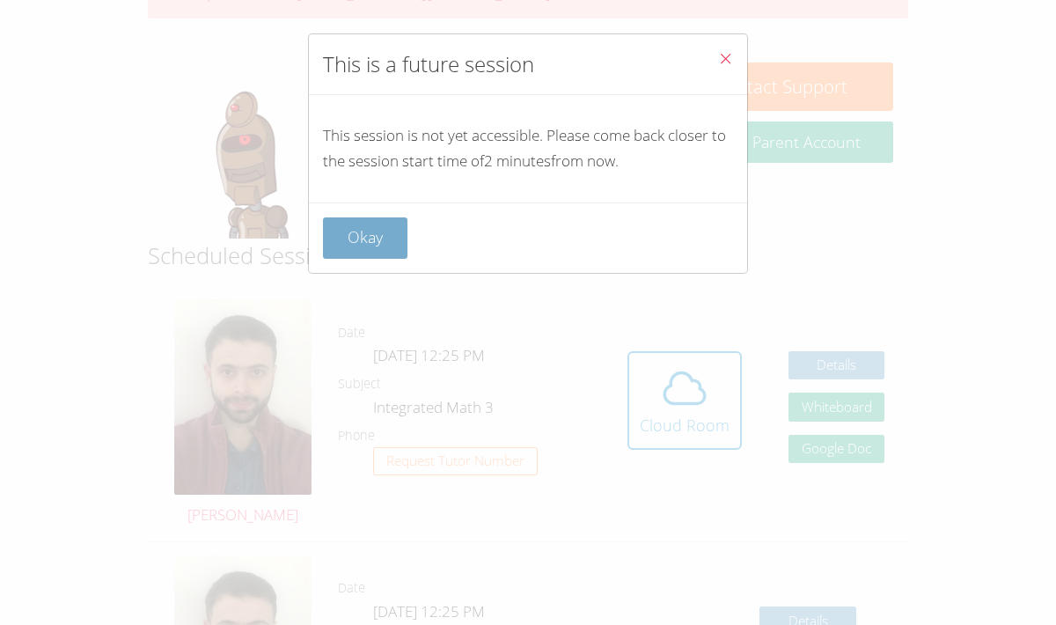
click at [368, 238] on button "Okay" at bounding box center [365, 237] width 84 height 41
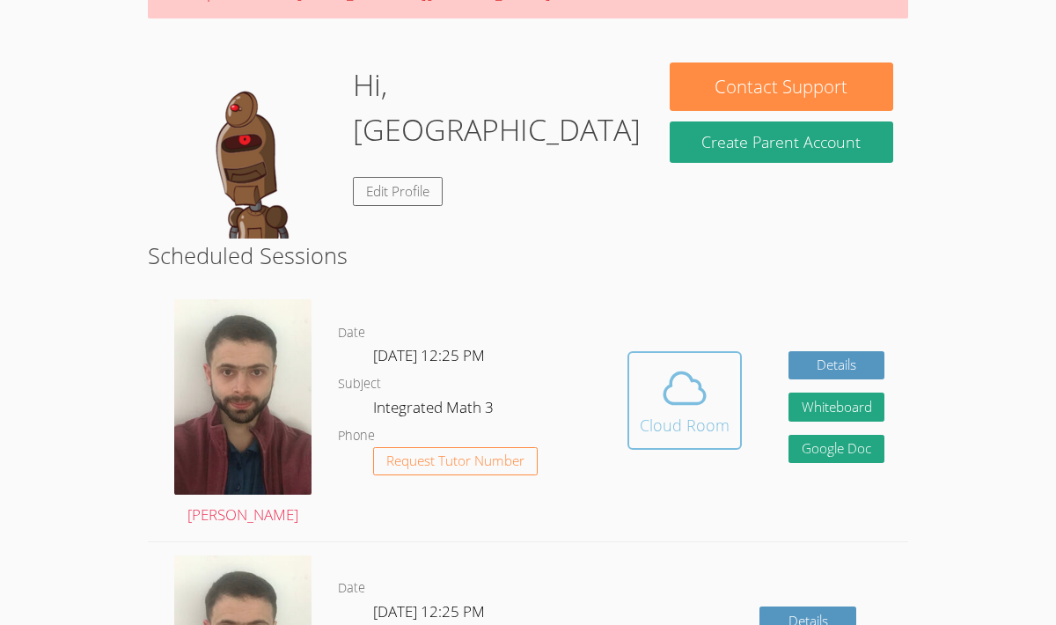
click at [682, 392] on icon at bounding box center [684, 387] width 49 height 49
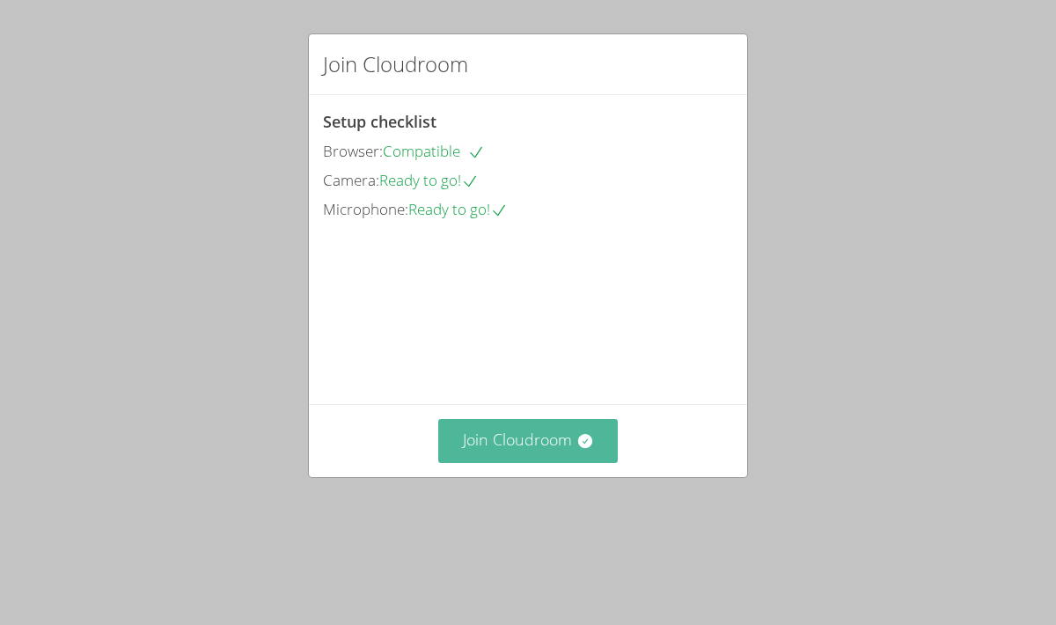
click at [490, 462] on button "Join Cloudroom" at bounding box center [528, 440] width 180 height 43
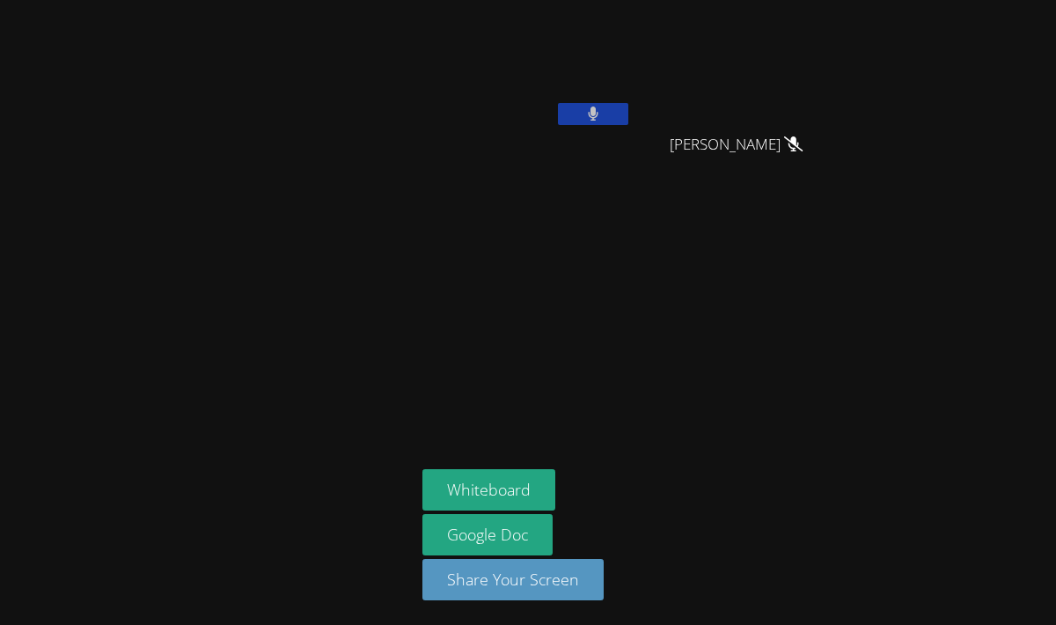
click at [590, 106] on button at bounding box center [593, 114] width 70 height 22
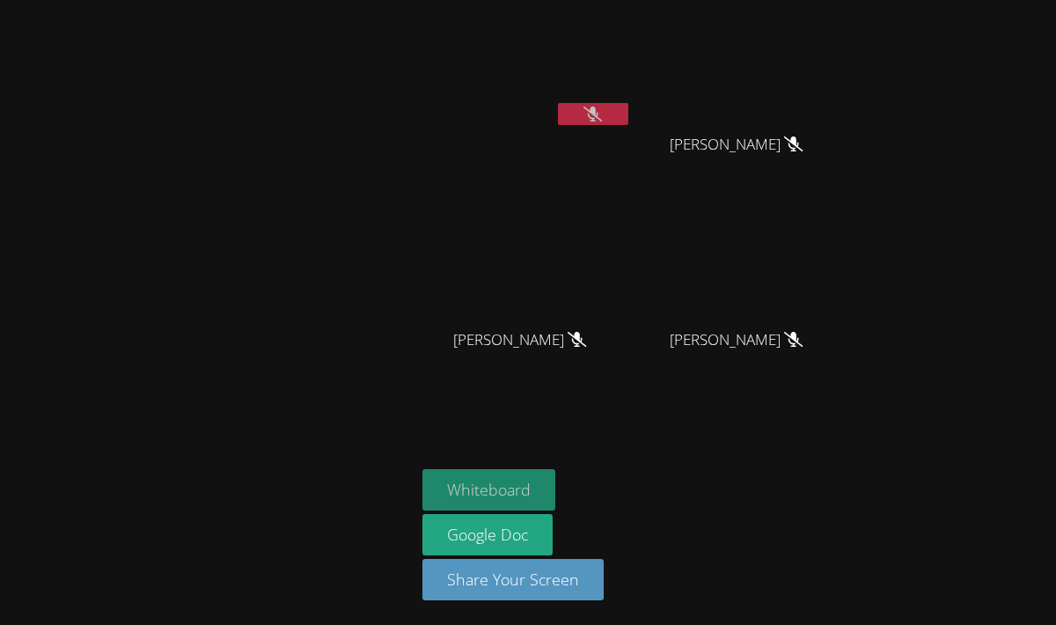
click at [471, 483] on button "Whiteboard" at bounding box center [488, 489] width 133 height 41
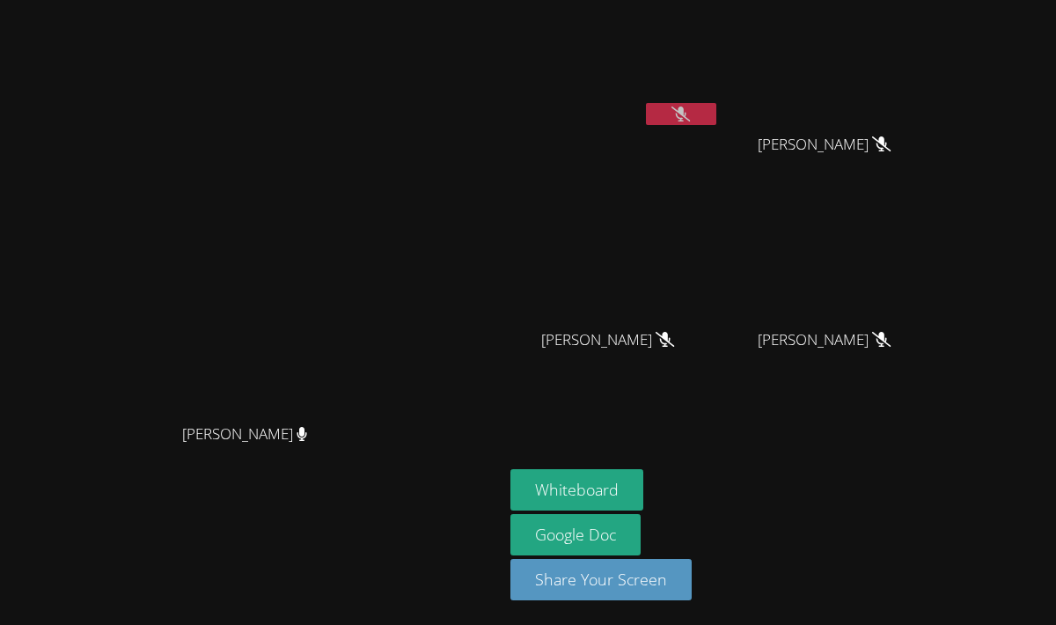
click at [690, 113] on icon at bounding box center [680, 113] width 18 height 15
click at [686, 113] on icon at bounding box center [681, 113] width 11 height 15
click at [643, 484] on button "Whiteboard" at bounding box center [576, 489] width 133 height 41
click at [690, 106] on icon at bounding box center [680, 113] width 18 height 15
click at [687, 106] on icon at bounding box center [681, 113] width 11 height 15
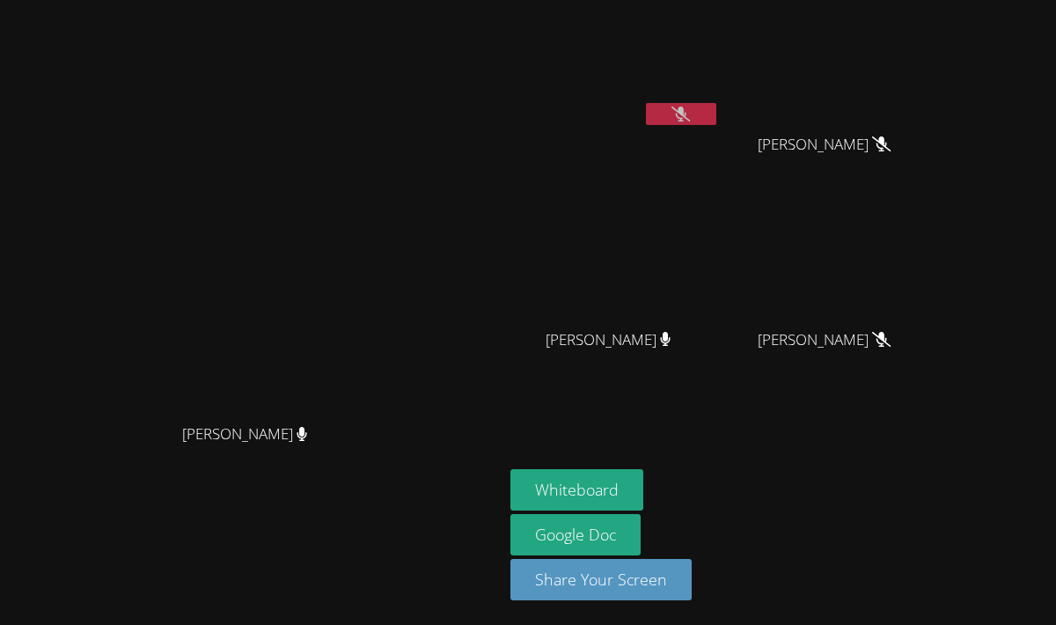
click at [690, 106] on icon at bounding box center [680, 113] width 18 height 15
click at [687, 110] on icon at bounding box center [681, 113] width 11 height 15
click at [690, 110] on icon at bounding box center [680, 113] width 18 height 15
